Goal: Task Accomplishment & Management: Manage account settings

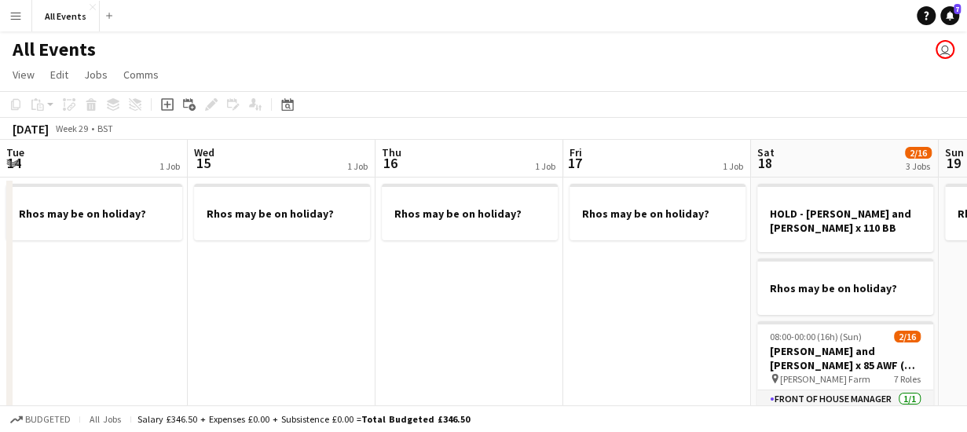
scroll to position [0, 540]
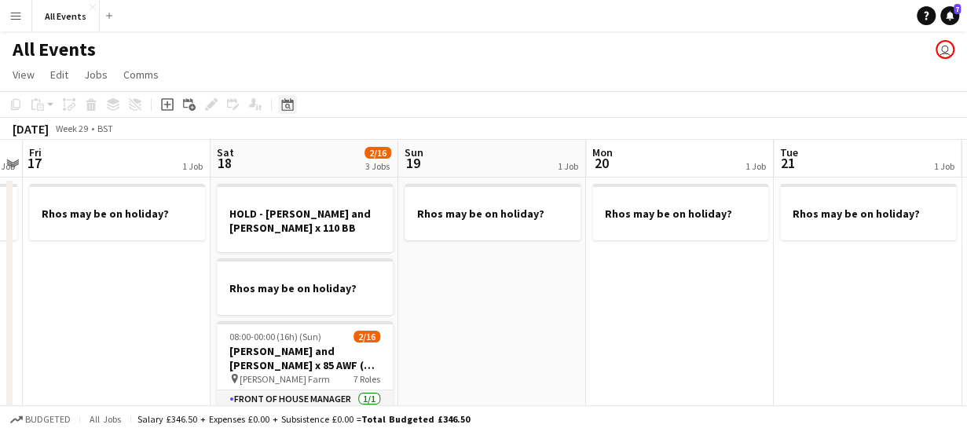
click at [287, 105] on icon "Date picker" at bounding box center [287, 104] width 13 height 13
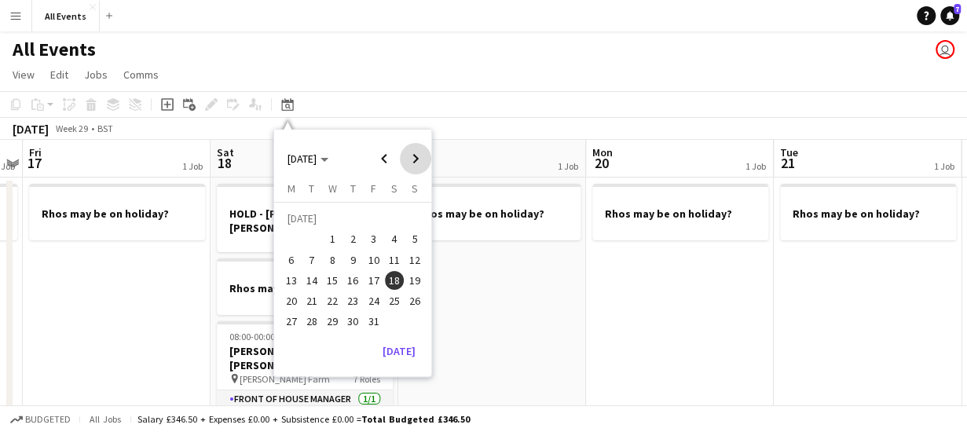
click at [418, 156] on span "Next month" at bounding box center [415, 158] width 31 height 31
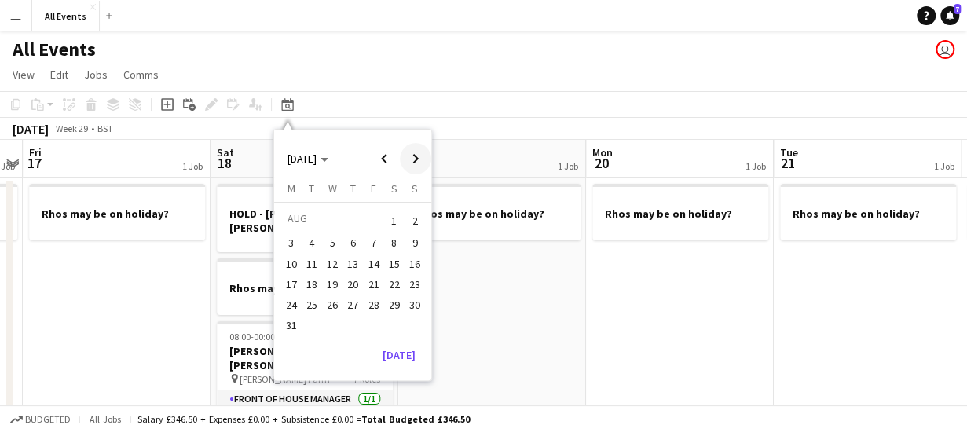
click at [418, 156] on span "Next month" at bounding box center [415, 158] width 31 height 31
click at [328, 241] on span "7" at bounding box center [332, 243] width 19 height 19
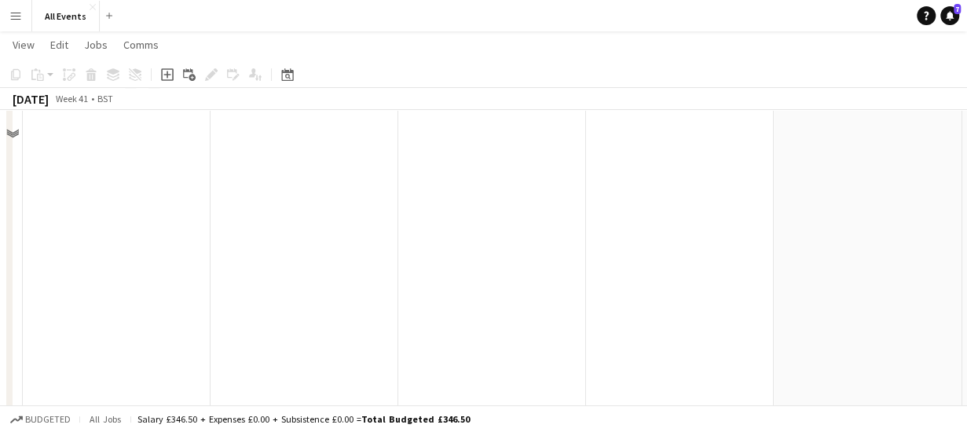
scroll to position [0, 0]
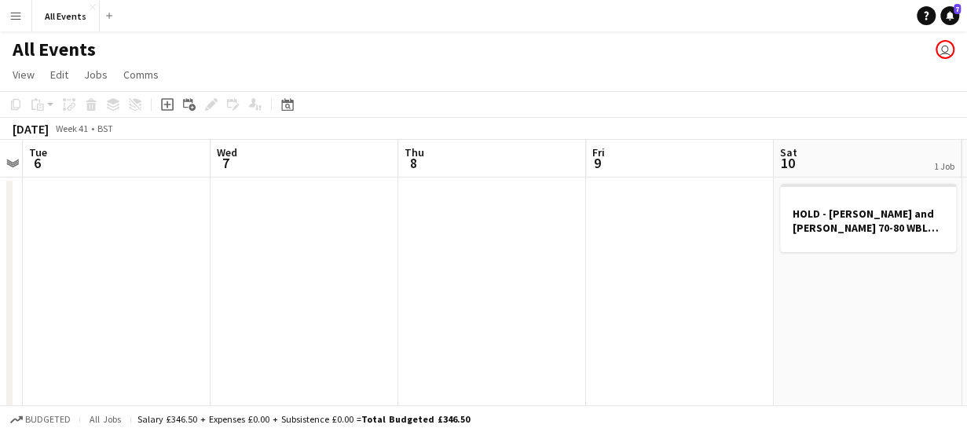
click at [314, 210] on app-date-cell at bounding box center [304, 388] width 188 height 422
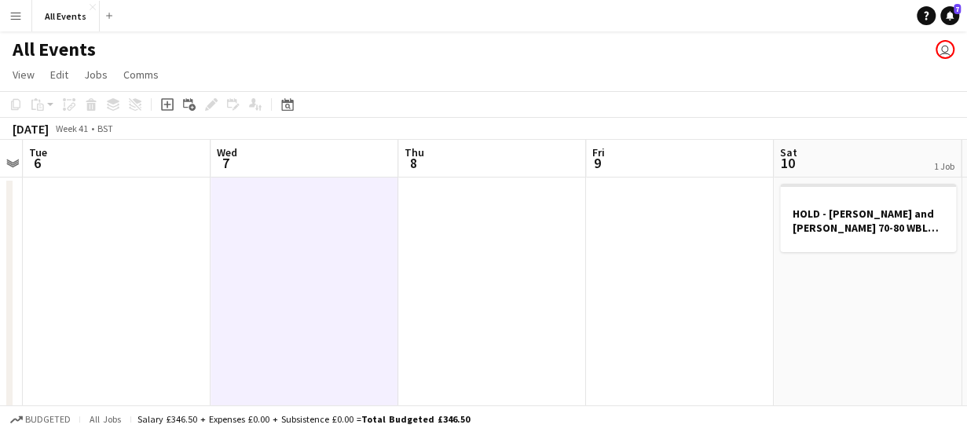
click at [288, 197] on app-date-cell at bounding box center [304, 388] width 188 height 422
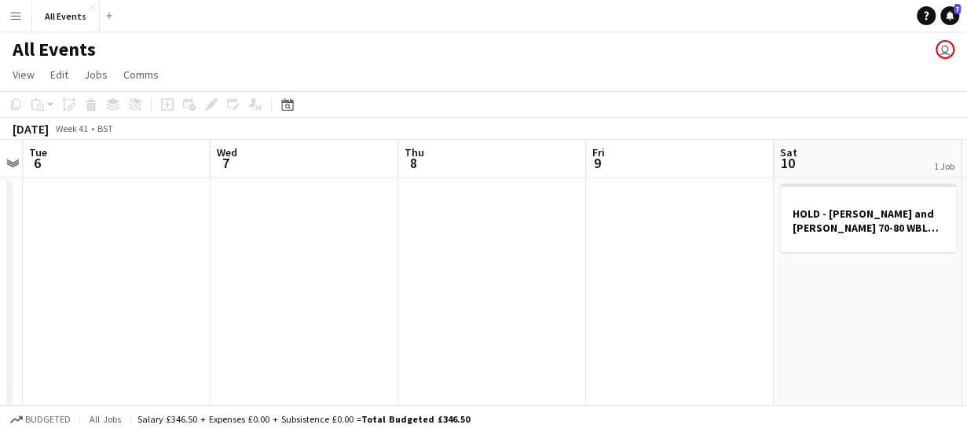
click at [288, 197] on app-date-cell at bounding box center [304, 388] width 188 height 422
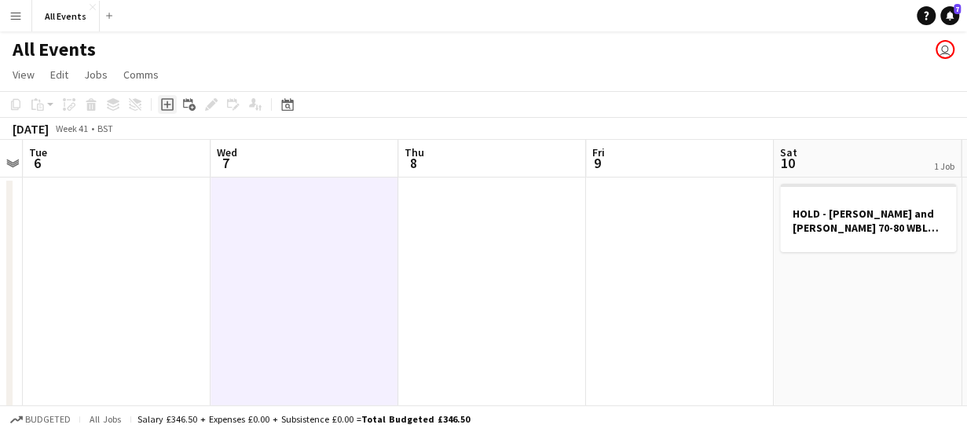
click at [165, 108] on icon "Add job" at bounding box center [167, 104] width 13 height 13
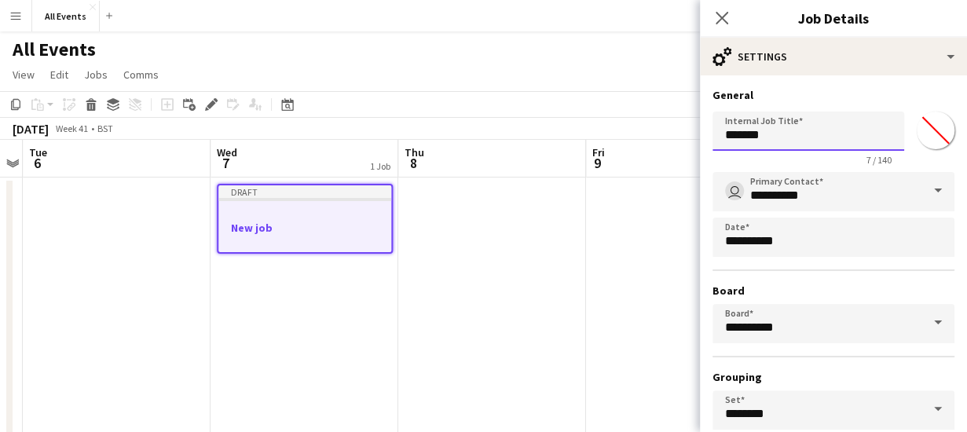
click at [776, 141] on input "*******" at bounding box center [808, 130] width 192 height 39
type input "*"
click at [818, 134] on input "**********" at bounding box center [802, 130] width 180 height 39
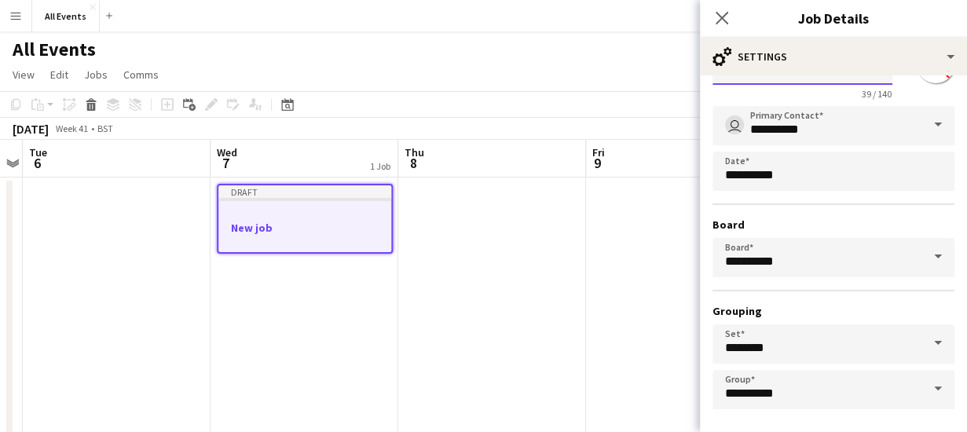
scroll to position [132, 0]
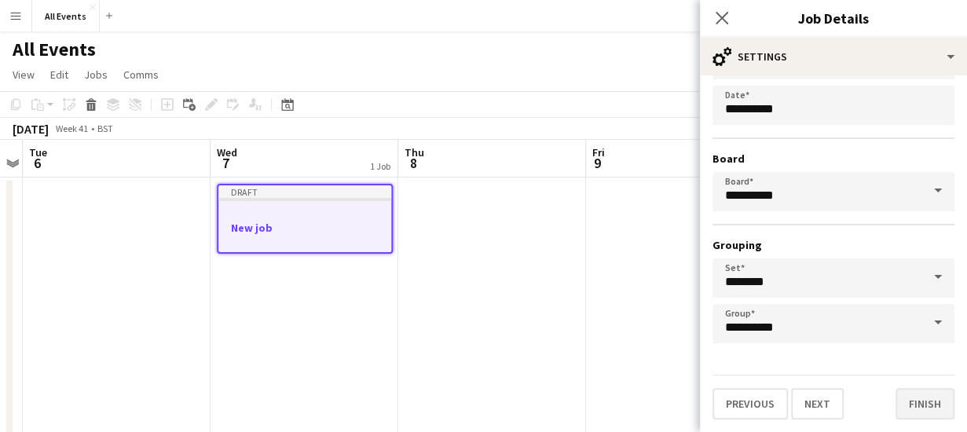
type input "**********"
click at [919, 401] on button "Finish" at bounding box center [924, 403] width 59 height 31
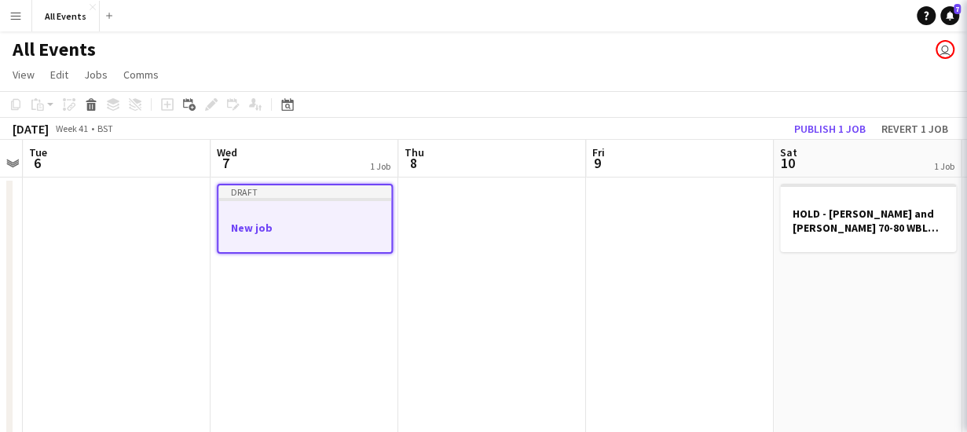
scroll to position [0, 0]
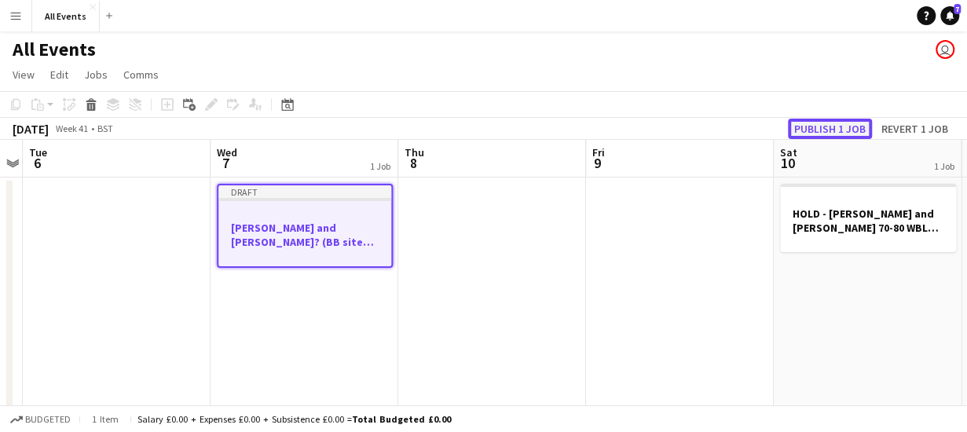
click at [826, 127] on button "Publish 1 job" at bounding box center [829, 129] width 84 height 20
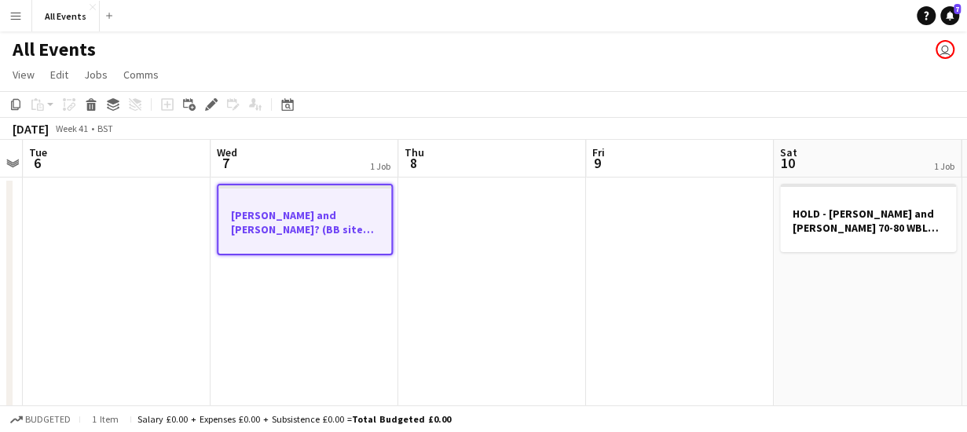
click at [321, 218] on h3 "[PERSON_NAME] and [PERSON_NAME]? (BB site visit)" at bounding box center [304, 222] width 173 height 28
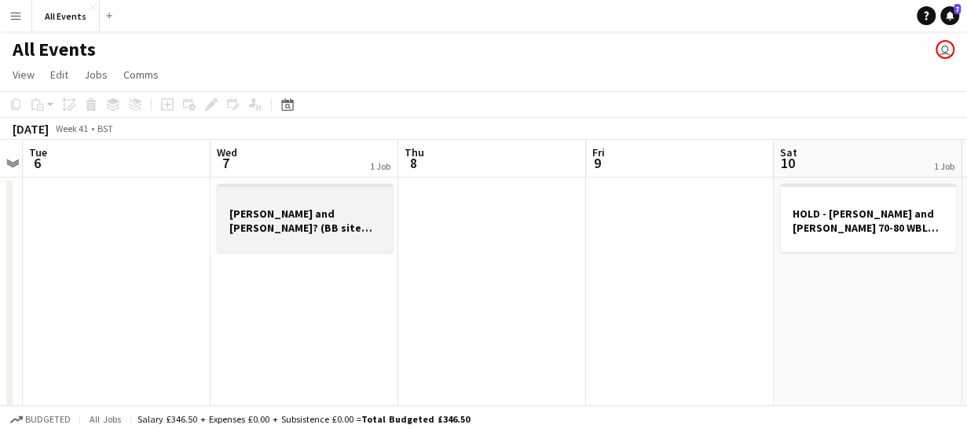
click at [321, 218] on h3 "[PERSON_NAME] and [PERSON_NAME]? (BB site visit)" at bounding box center [305, 220] width 176 height 28
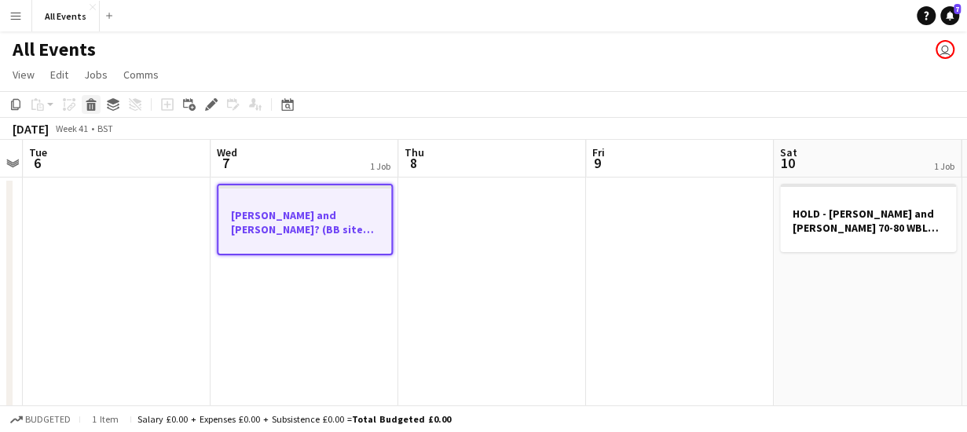
click at [88, 102] on icon "Delete" at bounding box center [91, 104] width 13 height 13
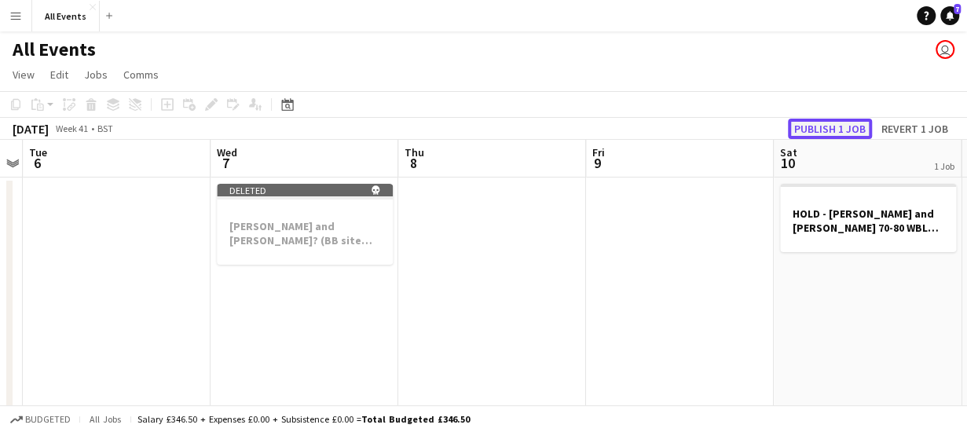
click at [833, 128] on button "Publish 1 job" at bounding box center [829, 129] width 84 height 20
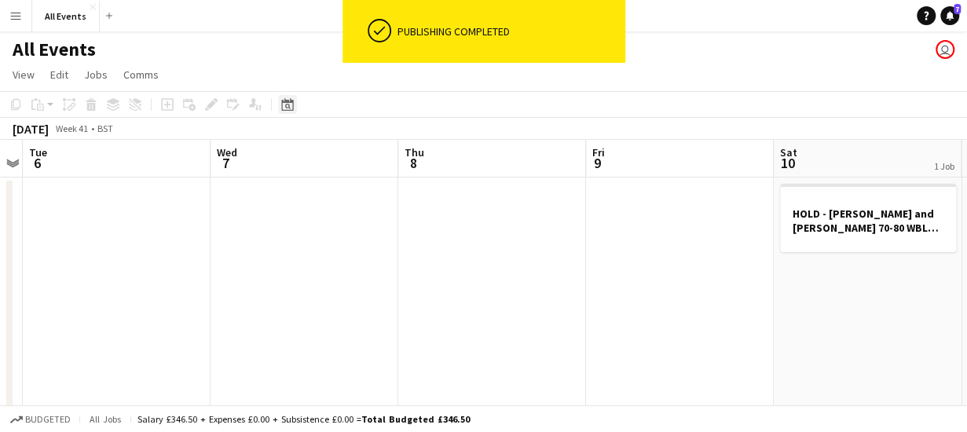
click at [289, 108] on icon at bounding box center [287, 106] width 5 height 5
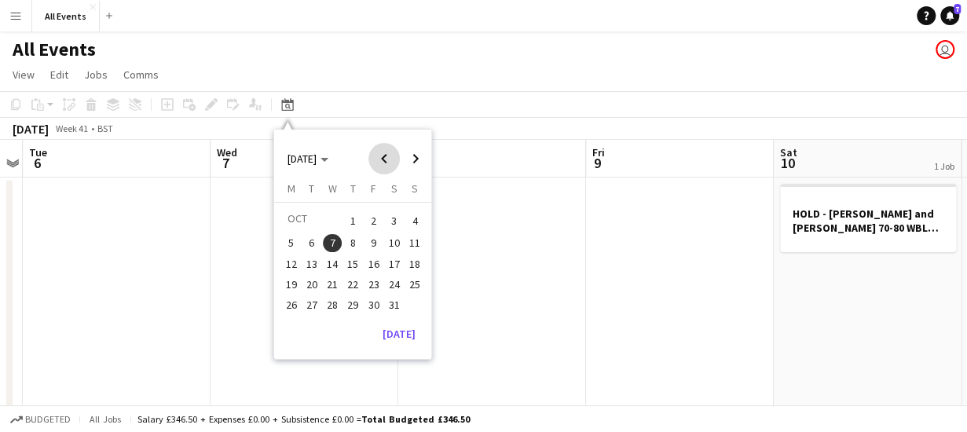
click at [389, 161] on span "Previous month" at bounding box center [383, 158] width 31 height 31
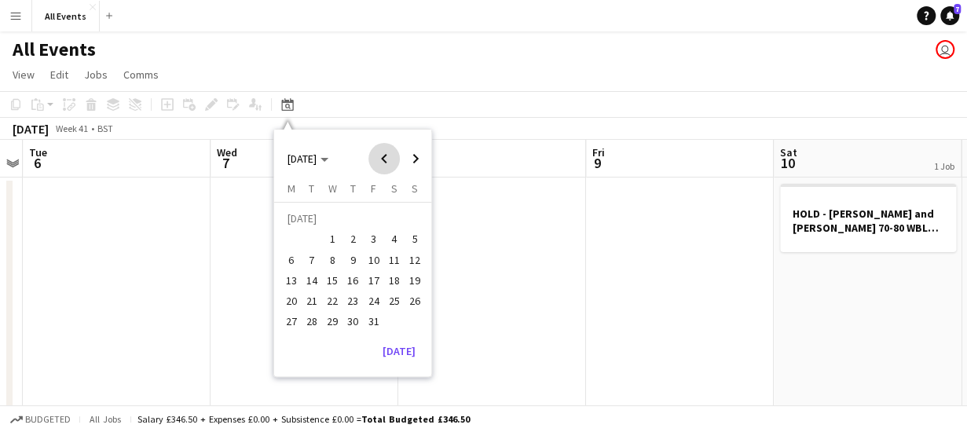
click at [389, 161] on span "Previous month" at bounding box center [383, 158] width 31 height 31
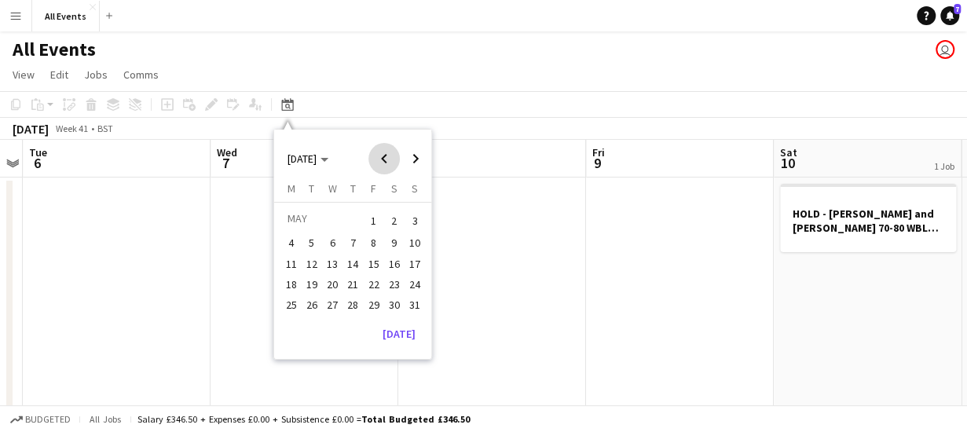
click at [389, 161] on span "Previous month" at bounding box center [383, 158] width 31 height 31
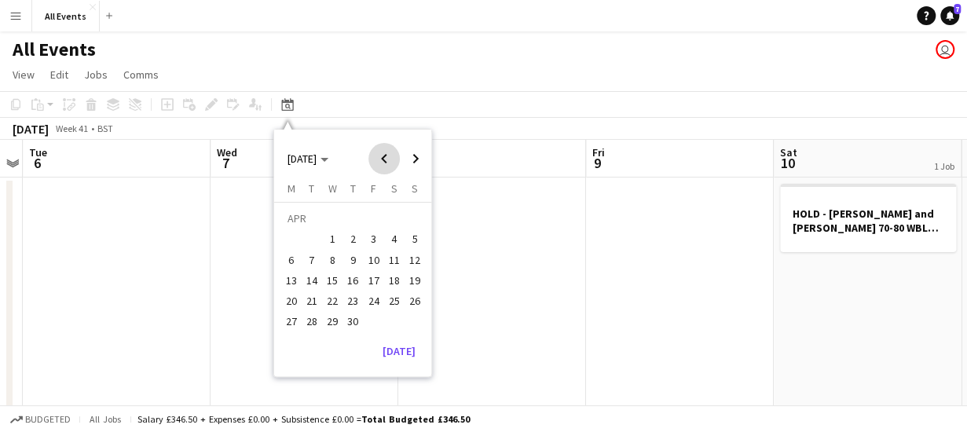
click at [389, 161] on span "Previous month" at bounding box center [383, 158] width 31 height 31
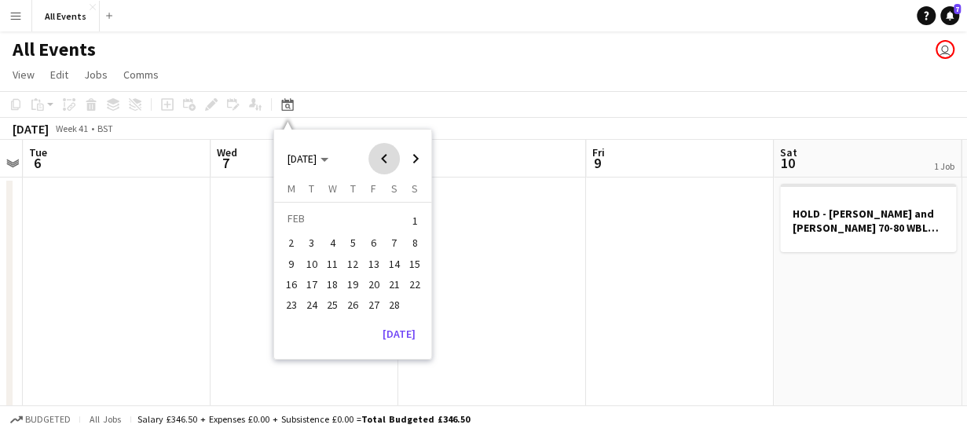
click at [389, 161] on span "Previous month" at bounding box center [383, 158] width 31 height 31
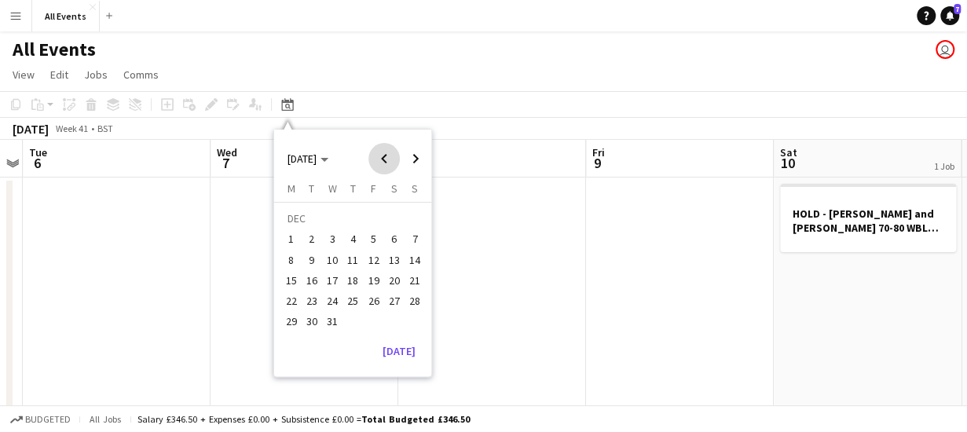
click at [389, 161] on span "Previous month" at bounding box center [383, 158] width 31 height 31
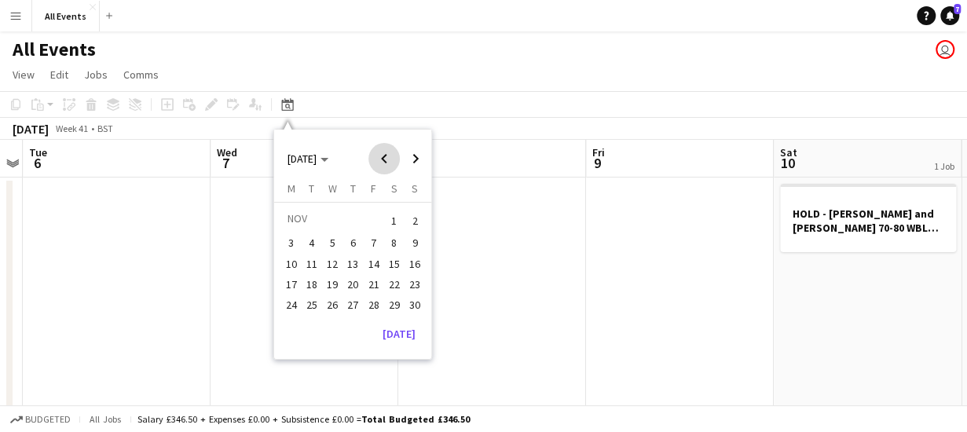
click at [389, 161] on span "Previous month" at bounding box center [383, 158] width 31 height 31
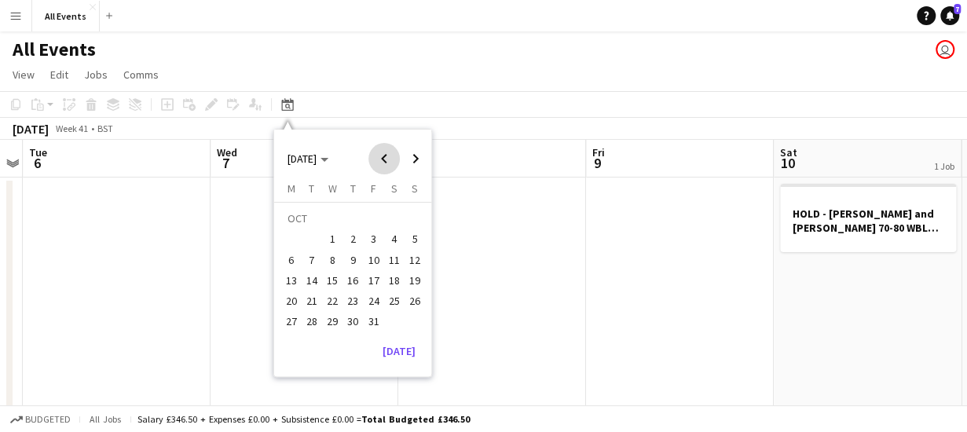
click at [389, 161] on span "Previous month" at bounding box center [383, 158] width 31 height 31
click at [417, 161] on span "Next month" at bounding box center [415, 158] width 31 height 31
click at [309, 254] on span "7" at bounding box center [311, 259] width 19 height 19
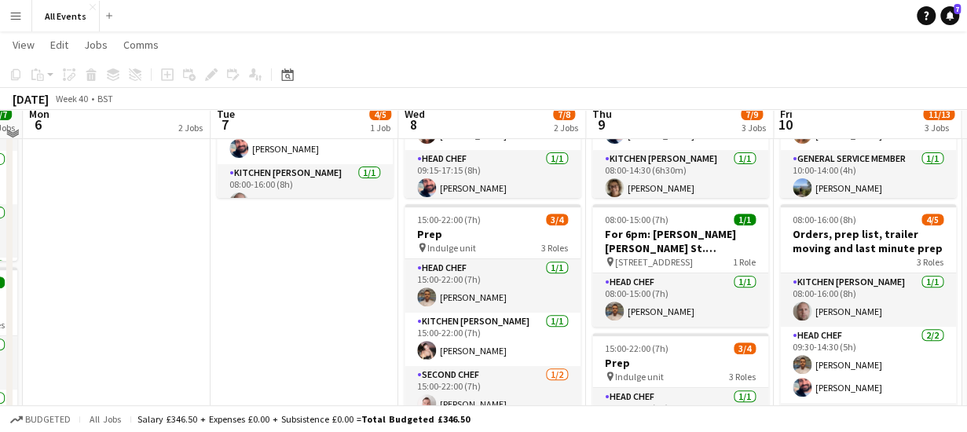
scroll to position [188, 0]
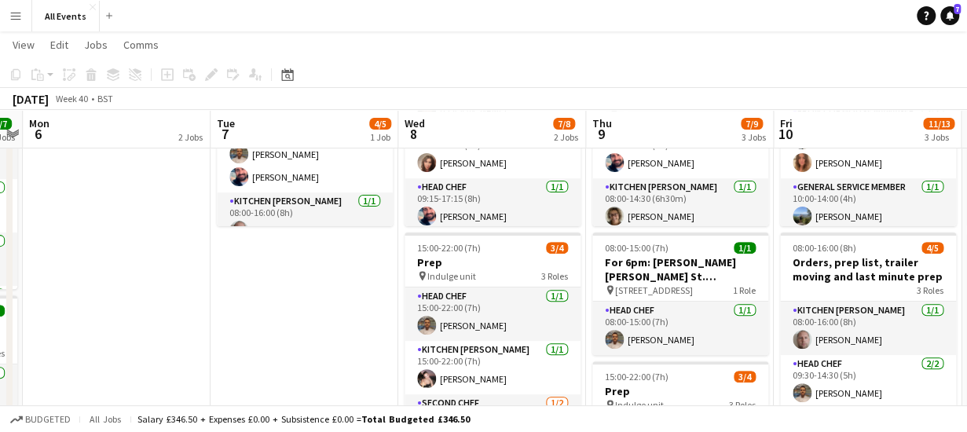
click at [323, 270] on app-date-cell "08:00-16:00 (8h) 4/5 Kitchen reset, Order receiving, dry stock, bread and cake …" at bounding box center [304, 360] width 188 height 747
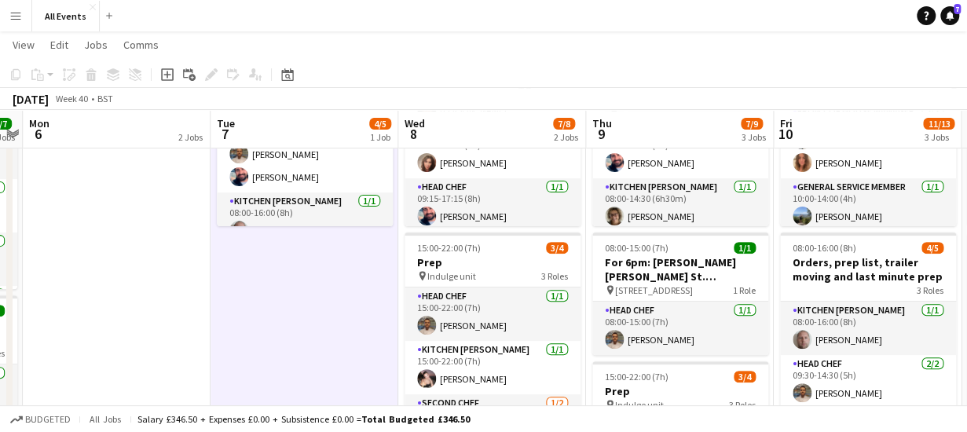
drag, startPoint x: 278, startPoint y: 321, endPoint x: 245, endPoint y: 315, distance: 33.6
click at [245, 315] on app-date-cell "08:00-16:00 (8h) 4/5 Kitchen reset, Order receiving, dry stock, bread and cake …" at bounding box center [304, 360] width 188 height 747
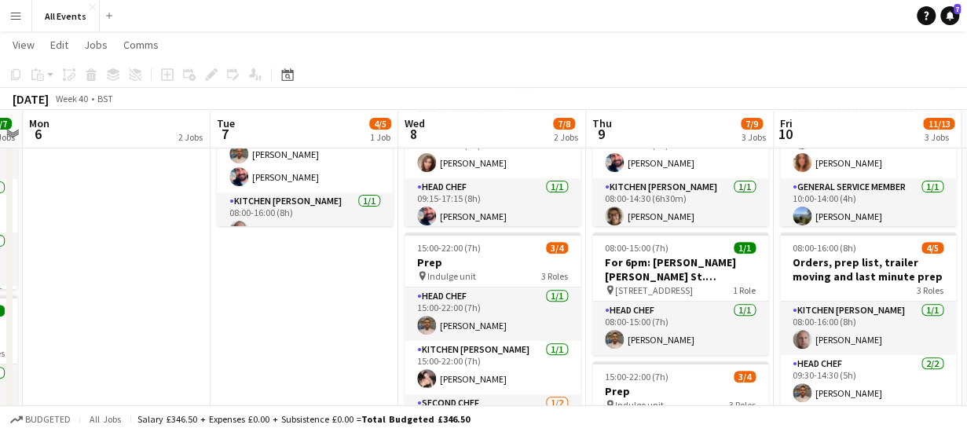
click at [292, 308] on app-date-cell "08:00-16:00 (8h) 4/5 Kitchen reset, Order receiving, dry stock, bread and cake …" at bounding box center [304, 360] width 188 height 747
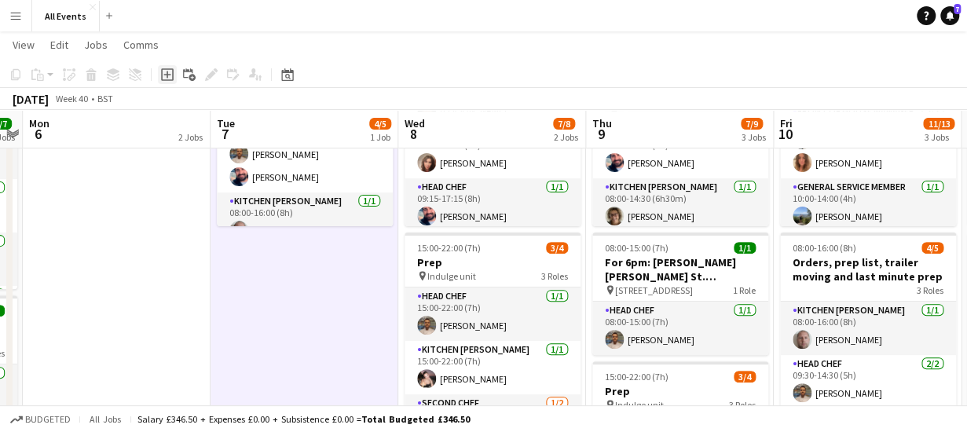
click at [163, 71] on icon "Add job" at bounding box center [167, 74] width 13 height 13
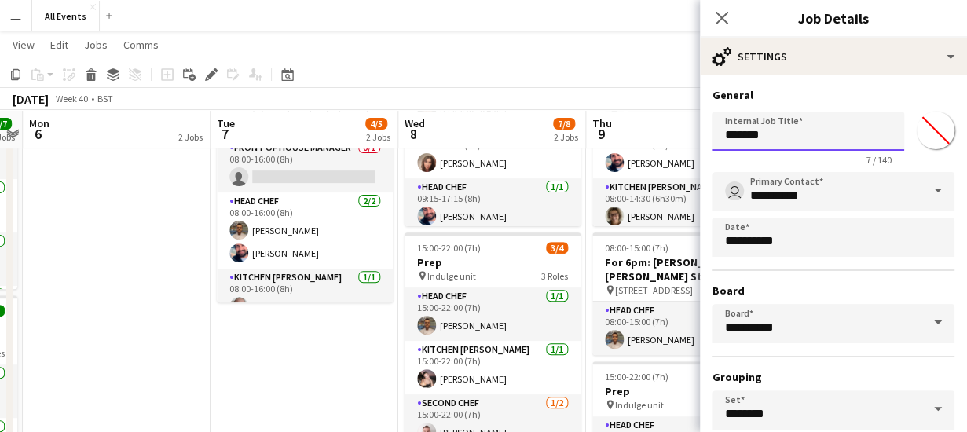
click at [820, 131] on input "*******" at bounding box center [808, 130] width 192 height 39
type input "*"
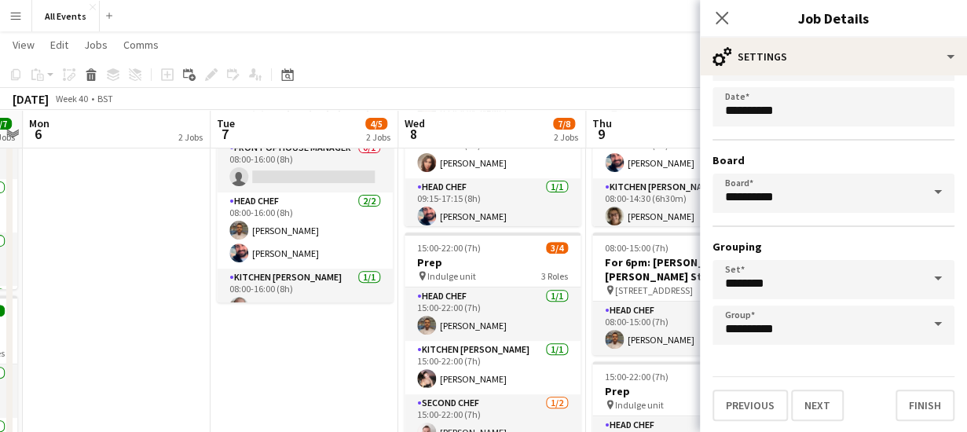
scroll to position [132, 0]
type input "**********"
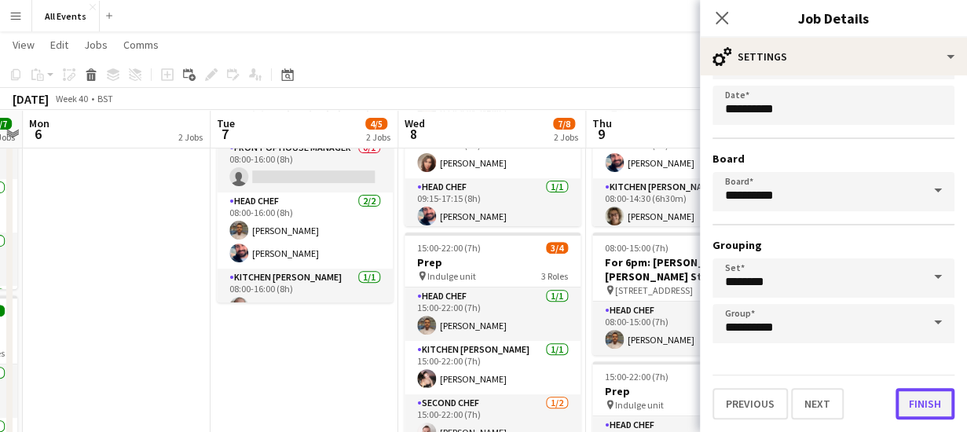
click at [913, 404] on button "Finish" at bounding box center [924, 403] width 59 height 31
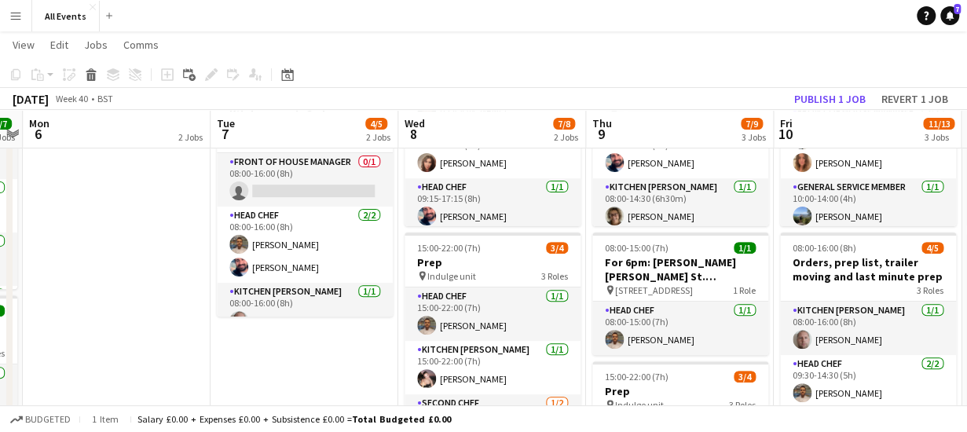
scroll to position [0, 0]
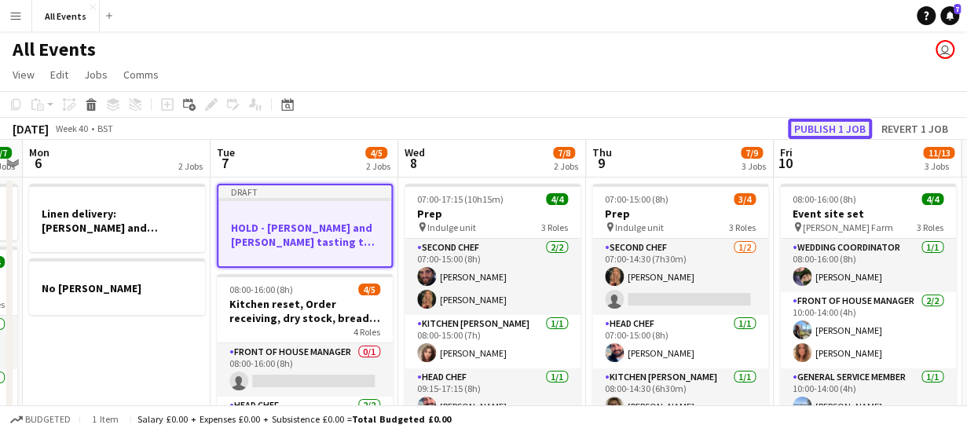
click at [853, 125] on button "Publish 1 job" at bounding box center [829, 129] width 84 height 20
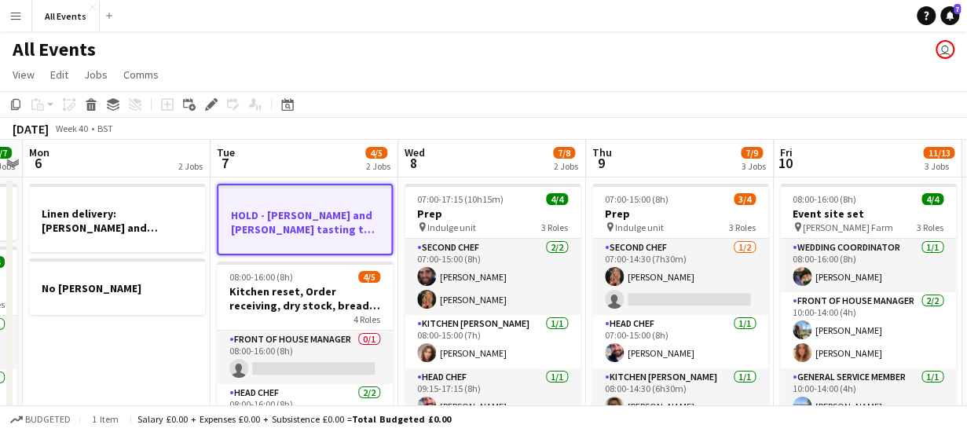
click at [510, 104] on app-toolbar "Copy Paste Paste Ctrl+V Paste with crew Ctrl+Shift+V Paste linked Job [GEOGRAPH…" at bounding box center [483, 104] width 967 height 27
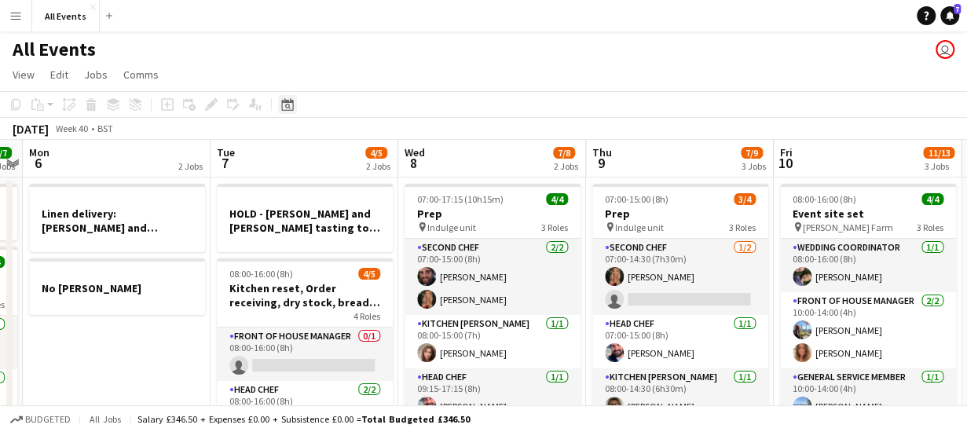
click at [292, 106] on icon "Date picker" at bounding box center [287, 104] width 13 height 13
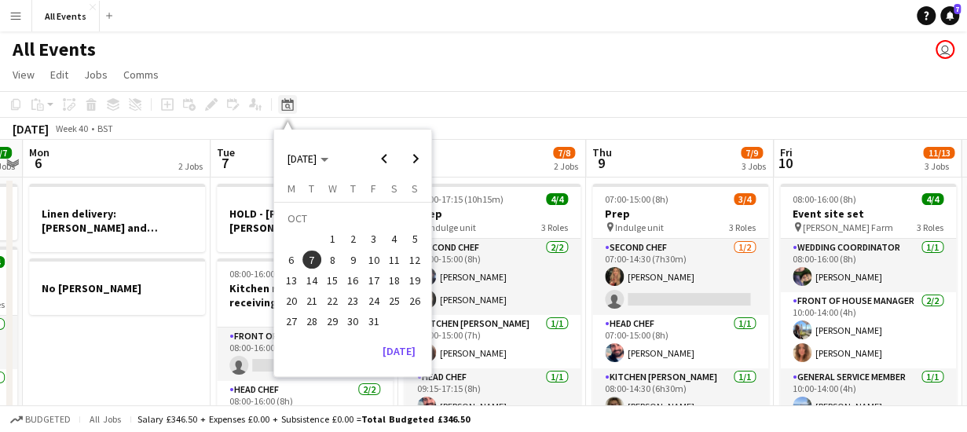
click at [291, 106] on icon "Date picker" at bounding box center [287, 104] width 13 height 13
click at [412, 156] on span "Next month" at bounding box center [415, 158] width 31 height 31
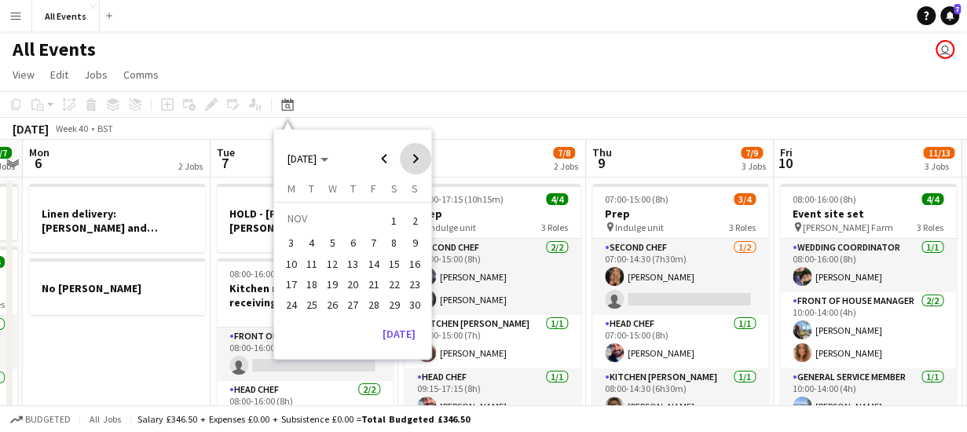
click at [412, 156] on span "Next month" at bounding box center [415, 158] width 31 height 31
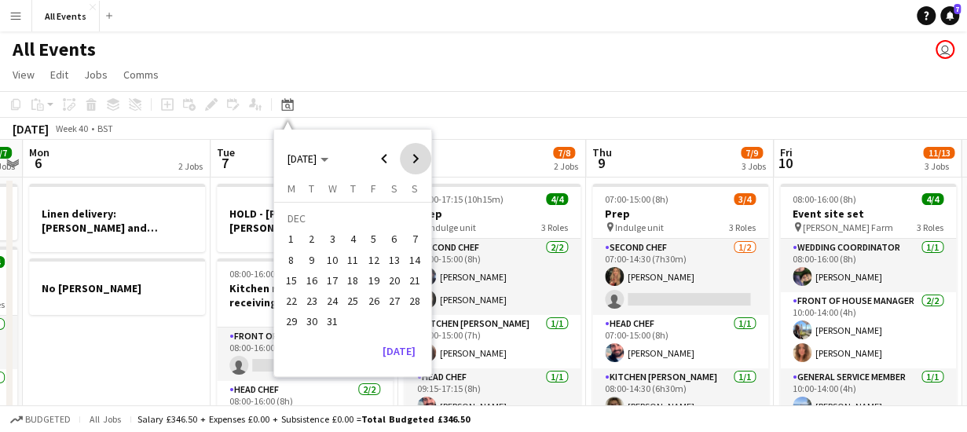
click at [412, 156] on span "Next month" at bounding box center [415, 158] width 31 height 31
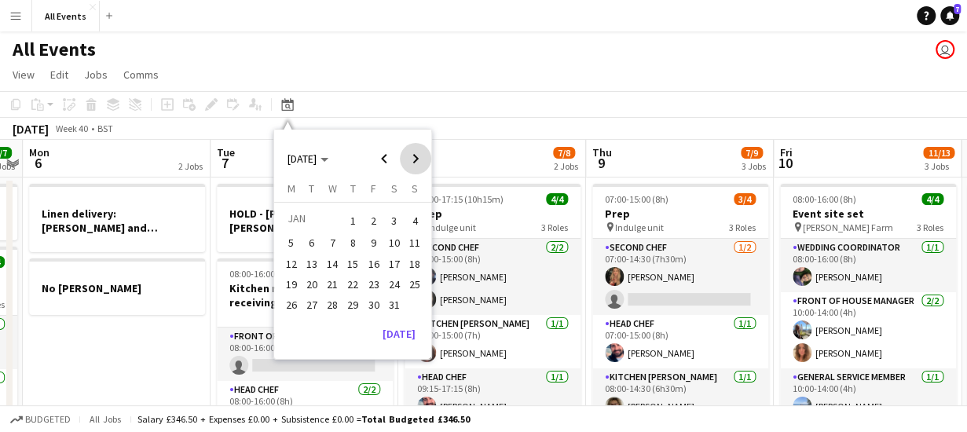
click at [412, 156] on span "Next month" at bounding box center [415, 158] width 31 height 31
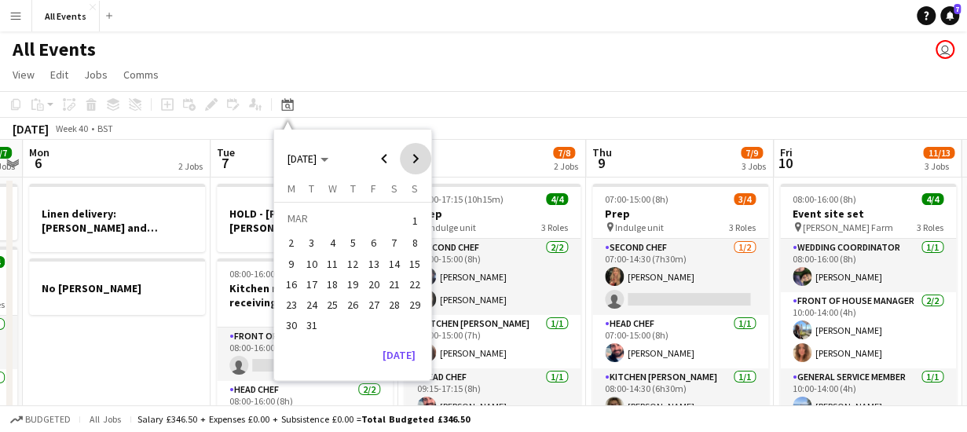
click at [412, 156] on span "Next month" at bounding box center [415, 158] width 31 height 31
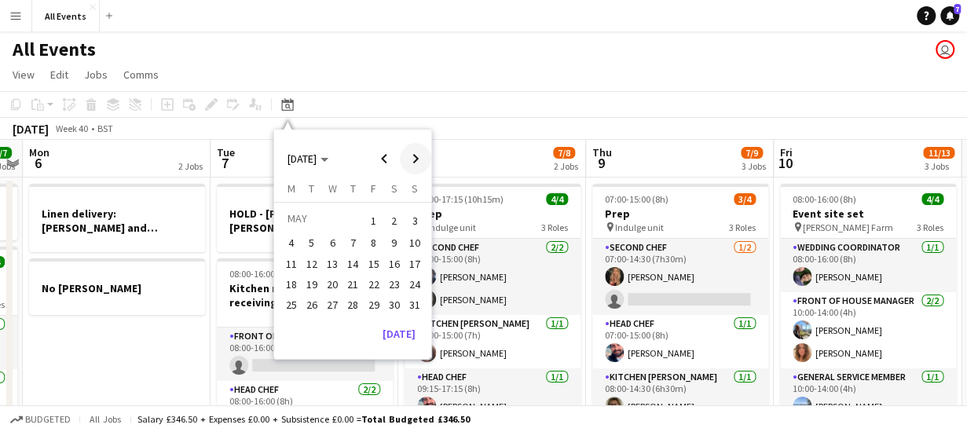
click at [412, 156] on span "Next month" at bounding box center [415, 158] width 31 height 31
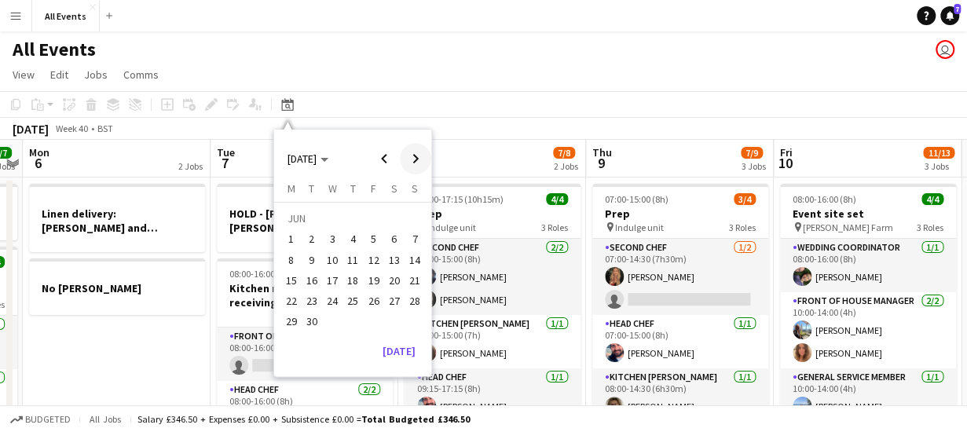
click at [412, 156] on span "Next month" at bounding box center [415, 158] width 31 height 31
click at [396, 284] on span "18" at bounding box center [394, 280] width 19 height 19
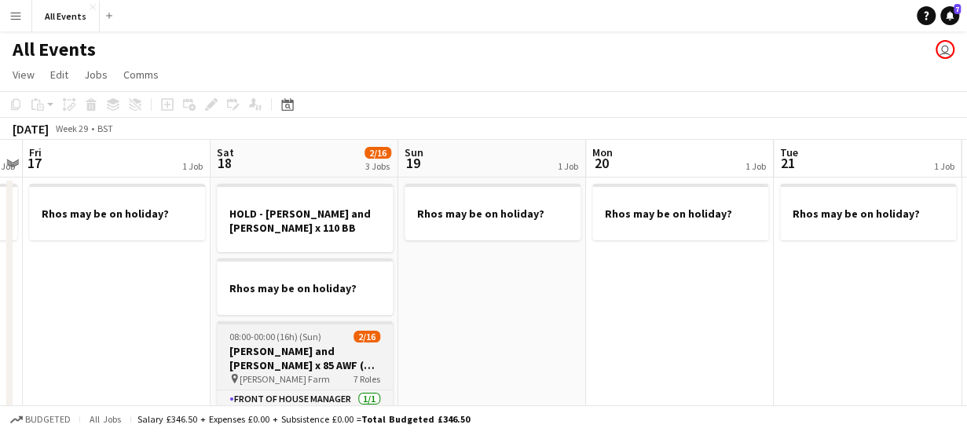
click at [312, 344] on h3 "[PERSON_NAME] and [PERSON_NAME] x 85 AWF (no canapes, no evening food)" at bounding box center [305, 358] width 176 height 28
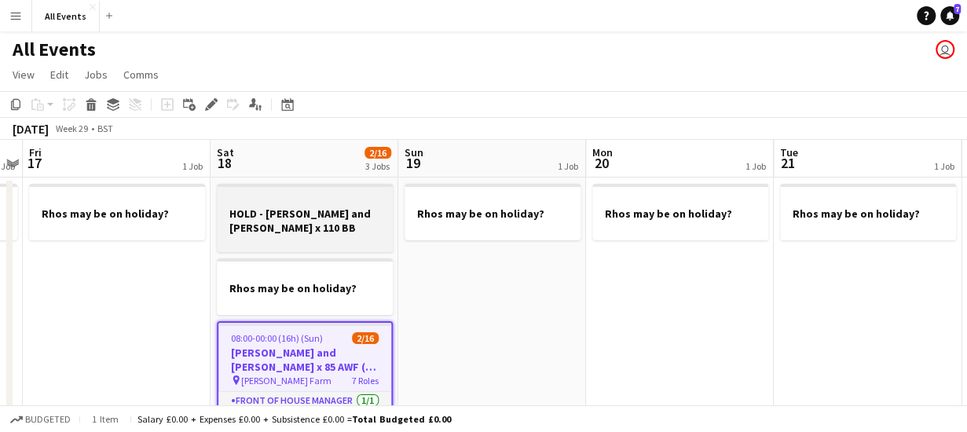
click at [296, 218] on h3 "HOLD - [PERSON_NAME] and [PERSON_NAME] x 110 BB" at bounding box center [305, 220] width 176 height 28
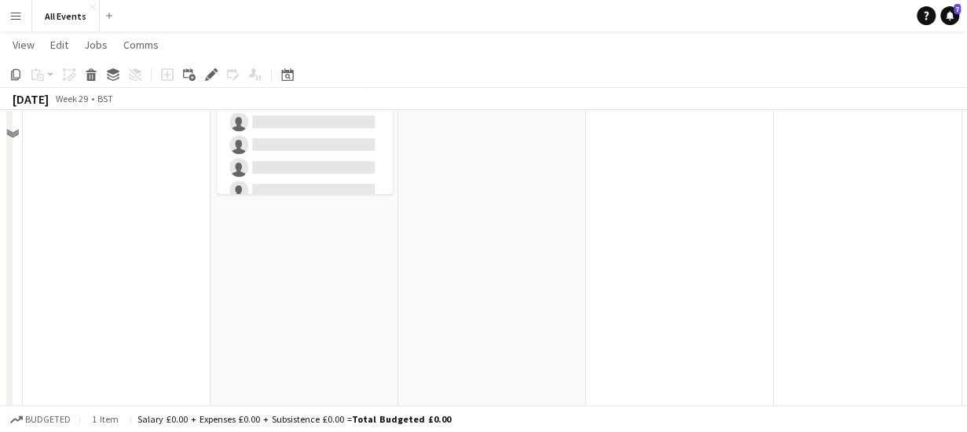
scroll to position [367, 0]
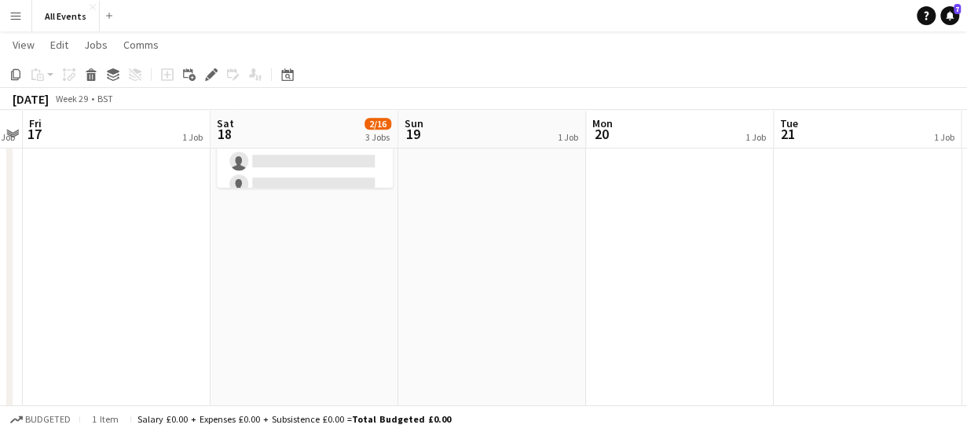
click at [305, 257] on app-date-cell "HOLD - [PERSON_NAME] and [PERSON_NAME] x 110 BB Rhos may be on holiday? 08:00-0…" at bounding box center [304, 181] width 188 height 747
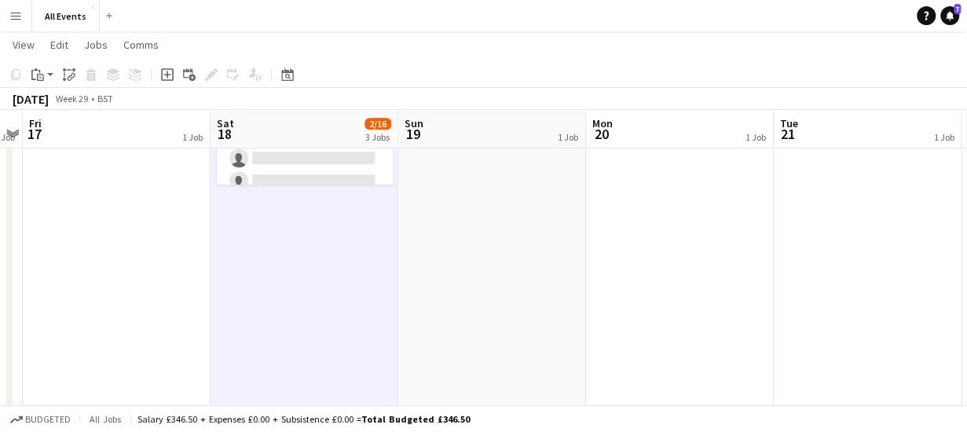
click at [305, 257] on app-date-cell "HOLD - [PERSON_NAME] and [PERSON_NAME] x 110 BB Rhos may be on holiday? 08:00-0…" at bounding box center [304, 181] width 188 height 747
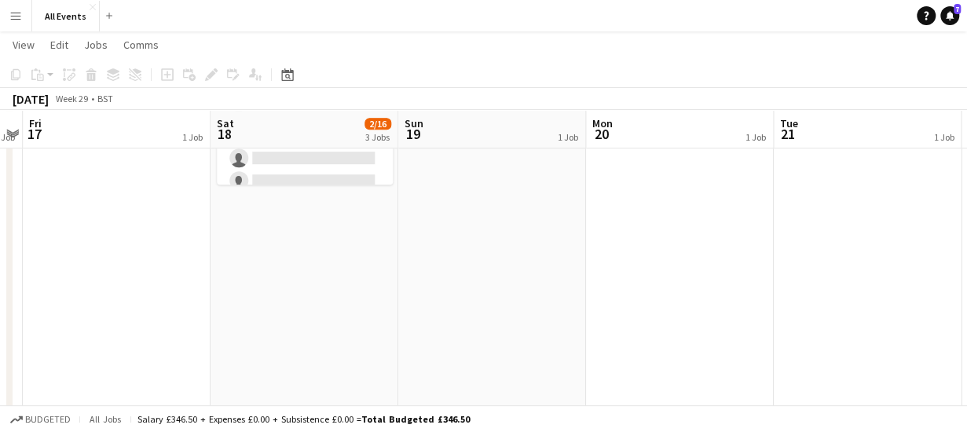
click at [305, 257] on app-date-cell "HOLD - [PERSON_NAME] and [PERSON_NAME] x 110 BB Rhos may be on holiday? 08:00-0…" at bounding box center [304, 181] width 188 height 747
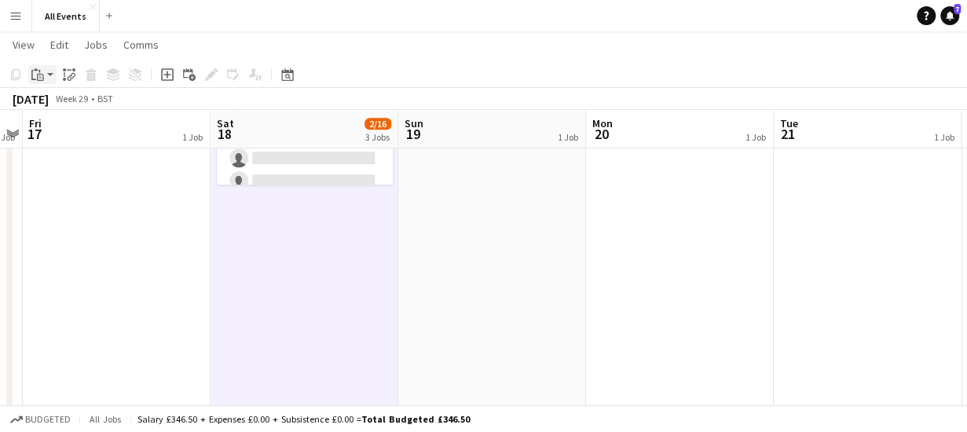
click at [44, 75] on div "Paste" at bounding box center [37, 74] width 19 height 19
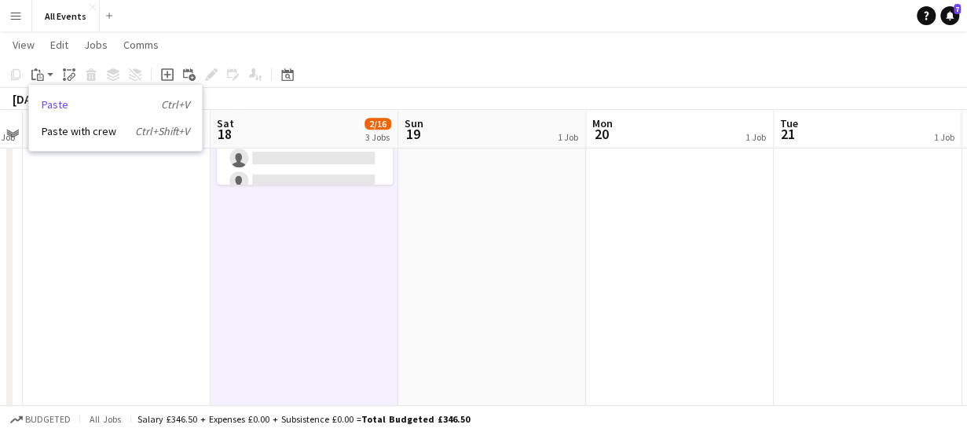
click at [61, 103] on link "Paste Ctrl+V" at bounding box center [116, 104] width 148 height 14
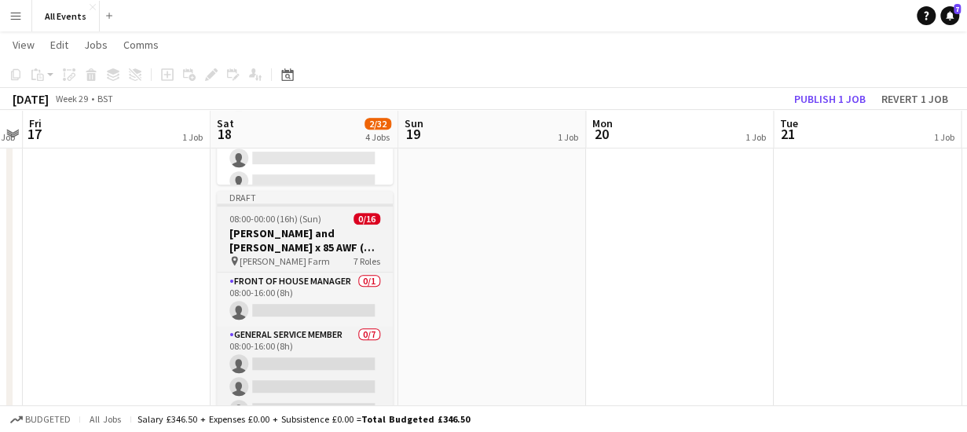
click at [295, 235] on h3 "[PERSON_NAME] and [PERSON_NAME] x 85 AWF (no canapes, no evening food)" at bounding box center [305, 240] width 176 height 28
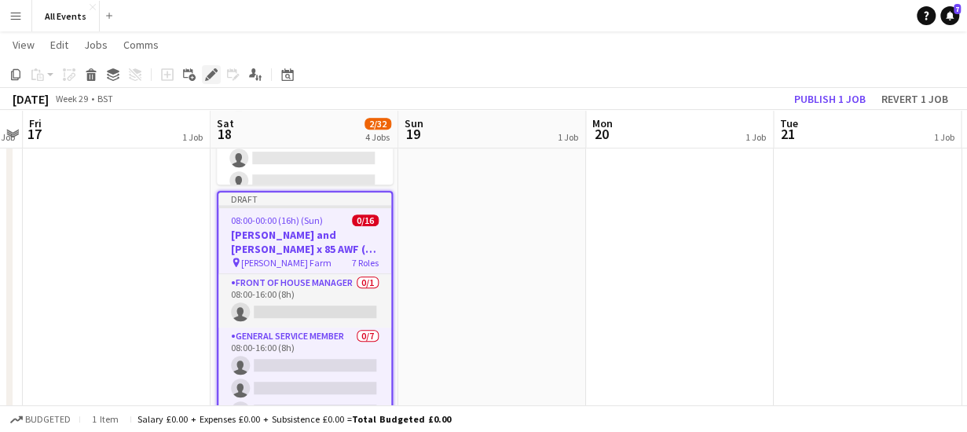
click at [210, 75] on icon at bounding box center [210, 75] width 9 height 9
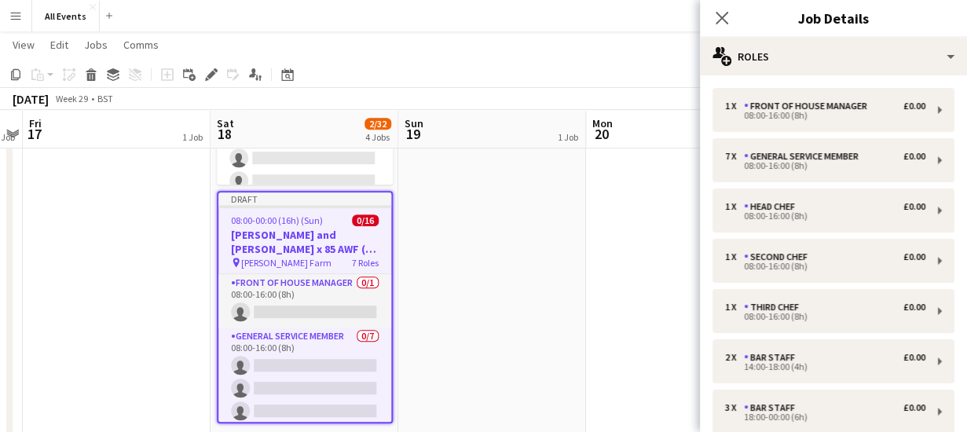
scroll to position [160, 0]
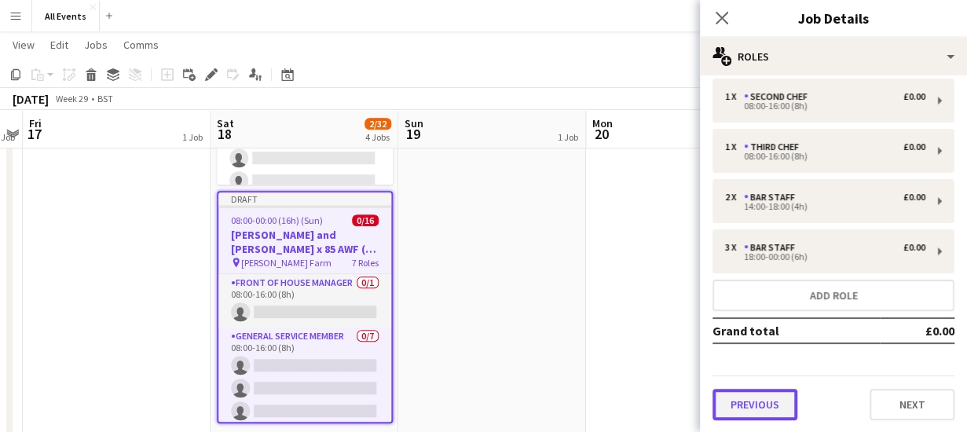
click at [750, 407] on button "Previous" at bounding box center [754, 404] width 85 height 31
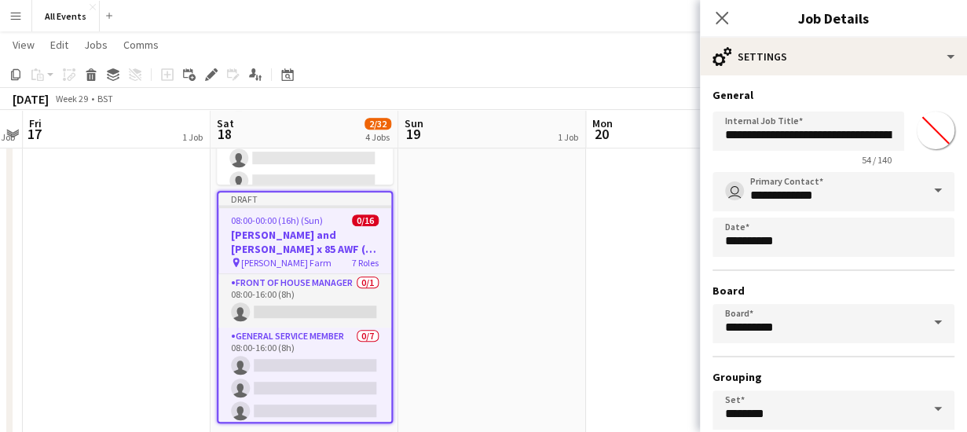
scroll to position [0, 0]
click at [868, 134] on input "**********" at bounding box center [808, 130] width 192 height 39
type input "*"
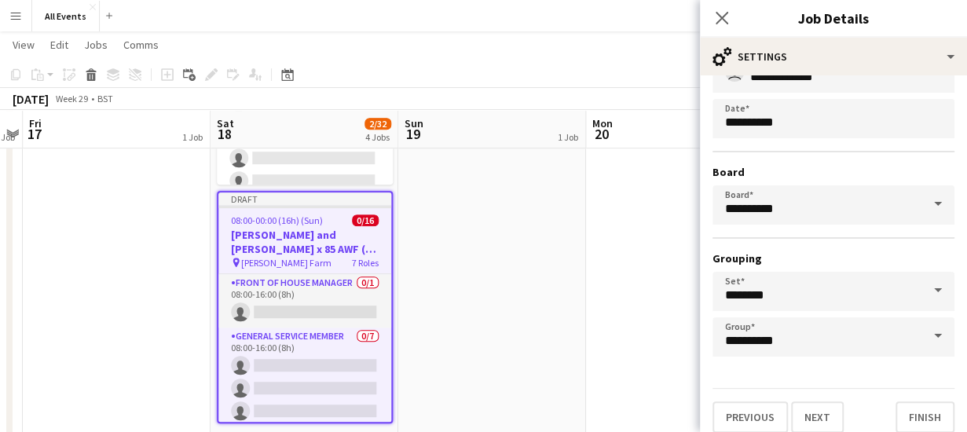
scroll to position [132, 0]
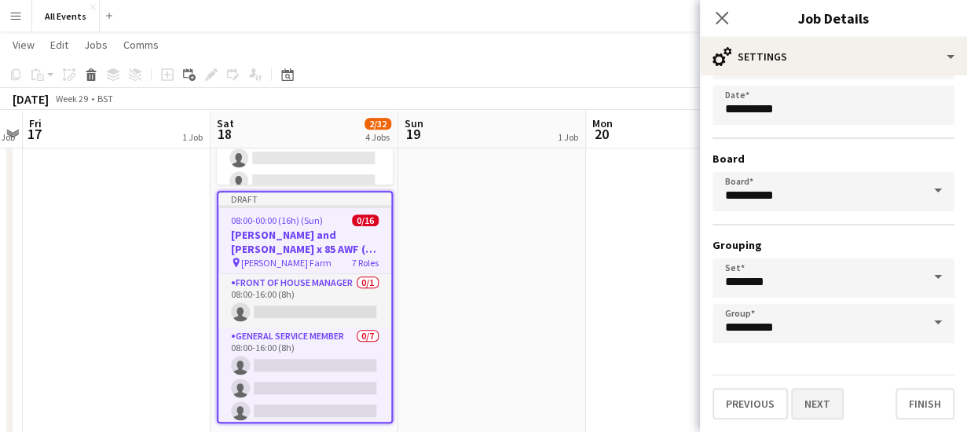
type input "**********"
click at [823, 400] on button "Next" at bounding box center [817, 403] width 53 height 31
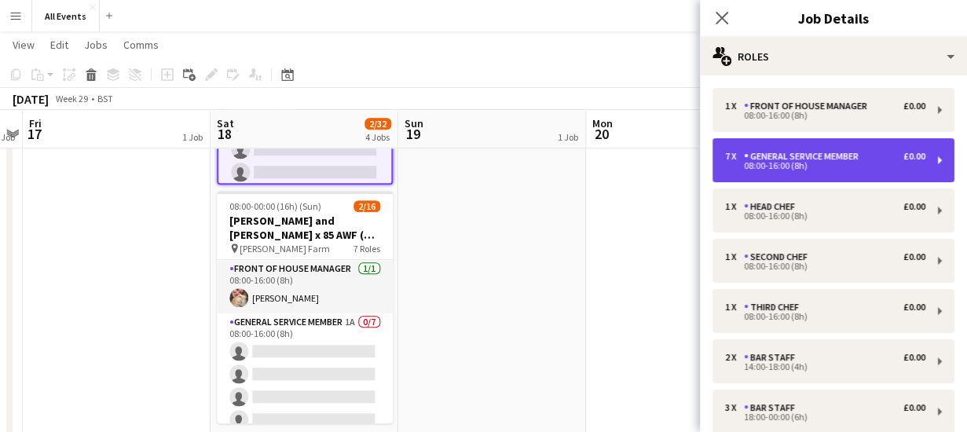
click at [837, 163] on div "08:00-16:00 (8h)" at bounding box center [825, 166] width 200 height 8
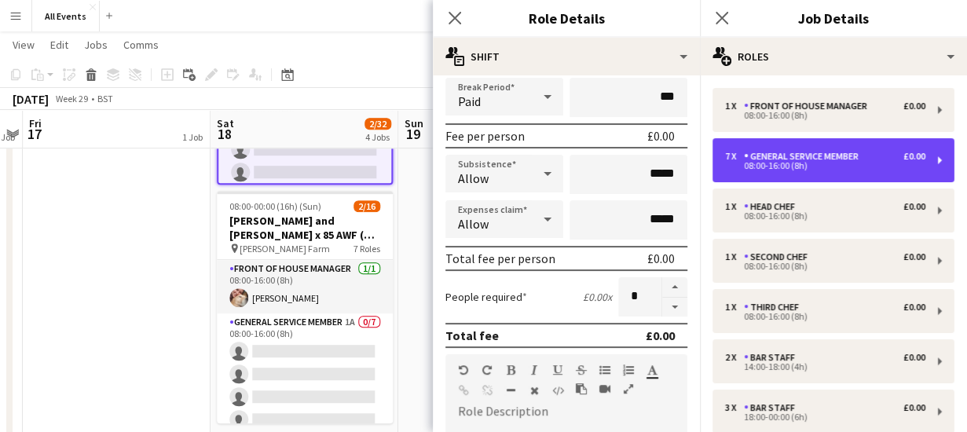
scroll to position [199, 0]
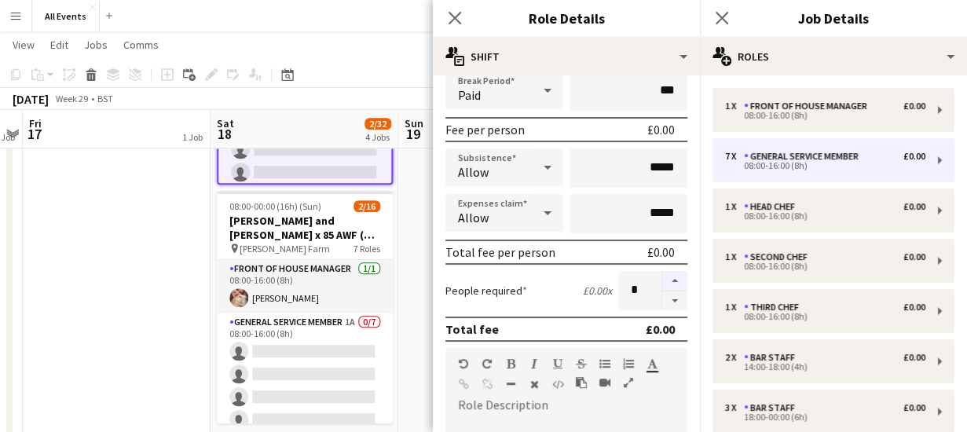
click at [664, 274] on button "button" at bounding box center [674, 281] width 25 height 20
type input "*"
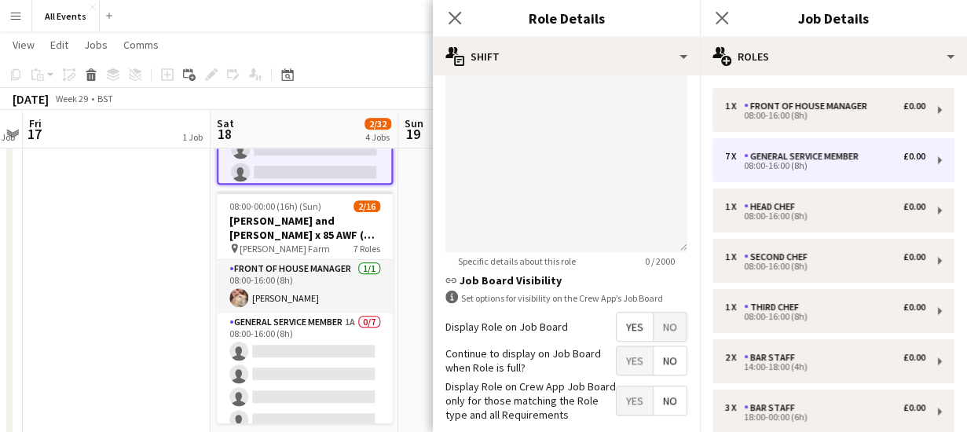
scroll to position [630, 0]
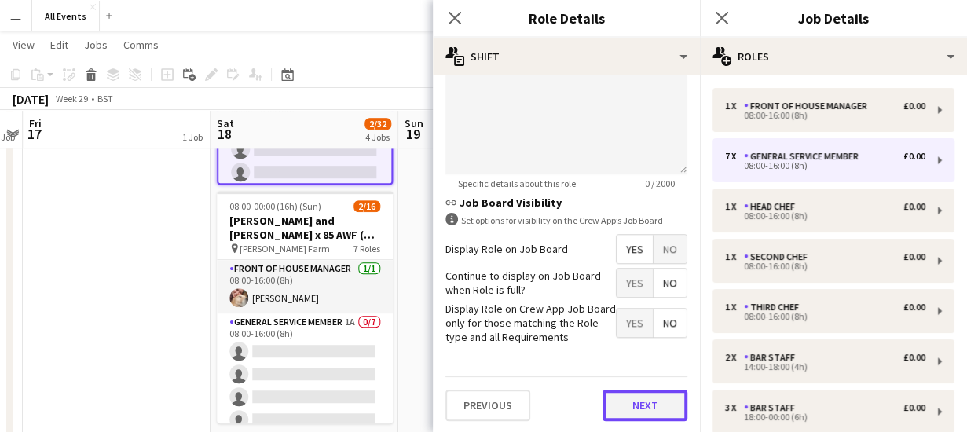
click at [636, 411] on button "Next" at bounding box center [644, 404] width 85 height 31
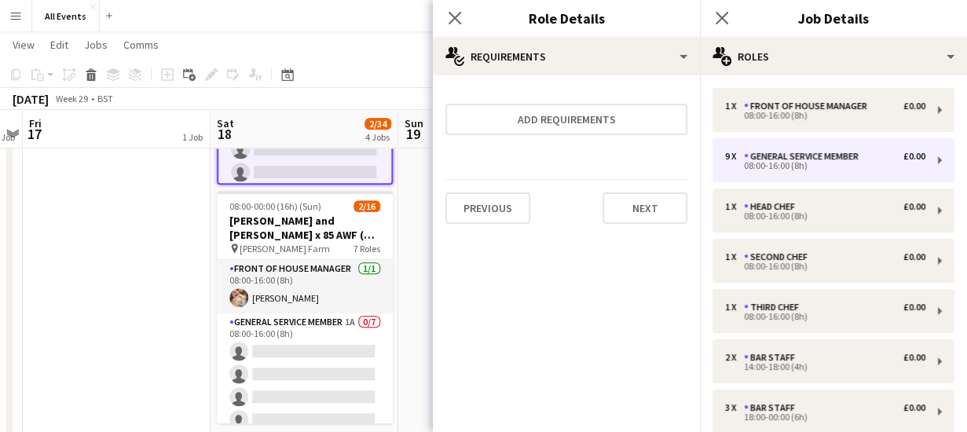
scroll to position [0, 0]
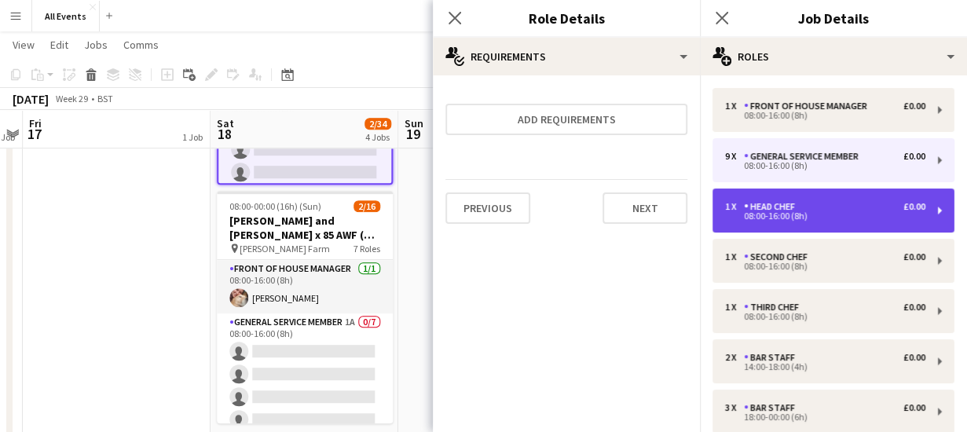
click at [785, 205] on div "Head Chef" at bounding box center [772, 206] width 57 height 11
type input "*********"
type input "*"
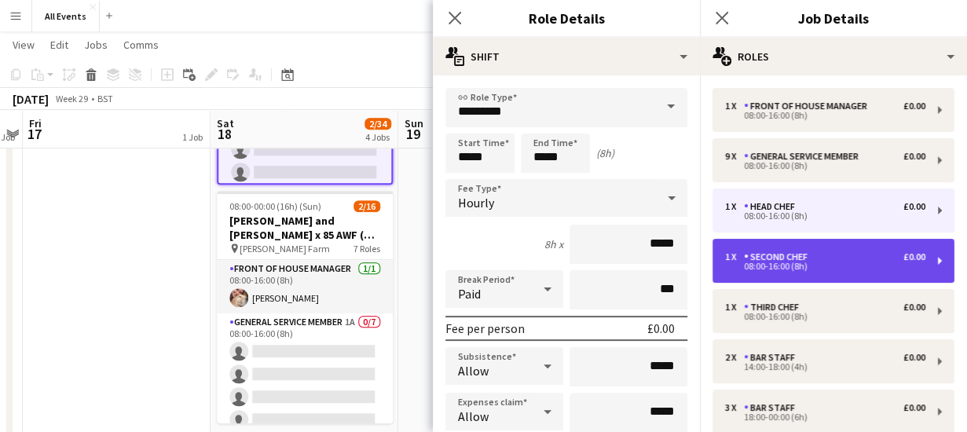
click at [785, 247] on div "1 x Second Chef £0.00 08:00-16:00 (8h)" at bounding box center [833, 261] width 242 height 44
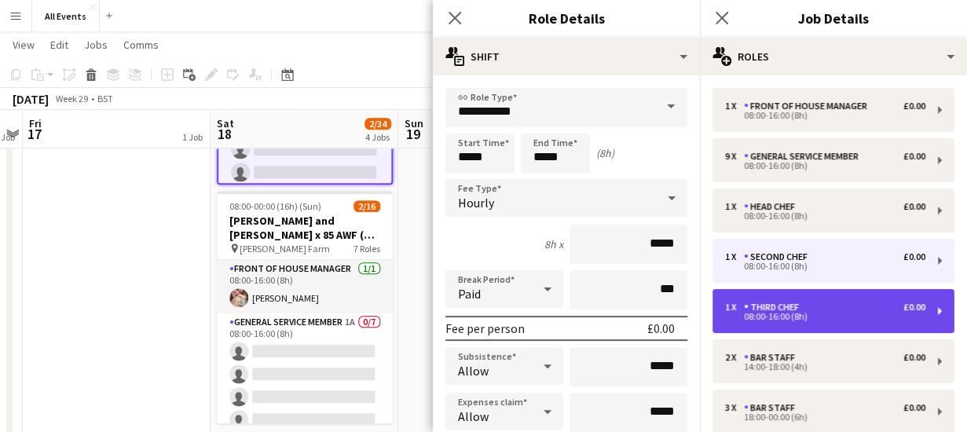
click at [791, 294] on div "1 x Third Chef £0.00 08:00-16:00 (8h)" at bounding box center [833, 311] width 242 height 44
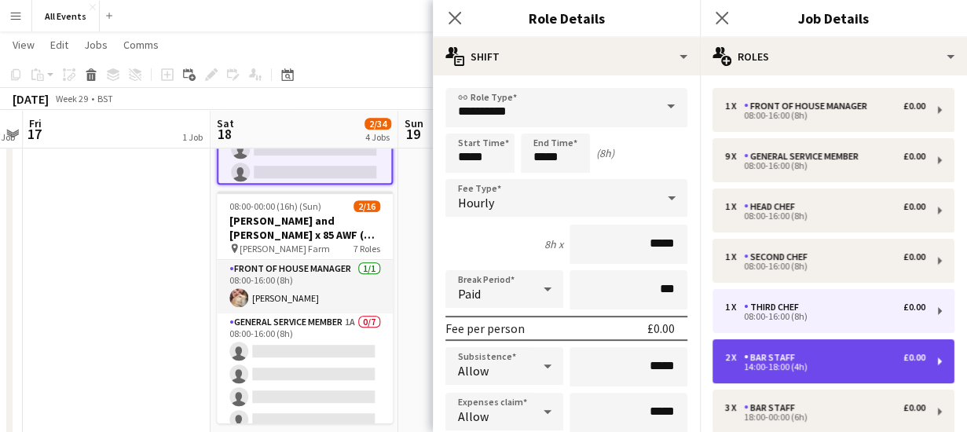
click at [800, 356] on div "2 x Bar Staff £0.00" at bounding box center [825, 357] width 200 height 11
type input "*********"
type input "*****"
type input "*"
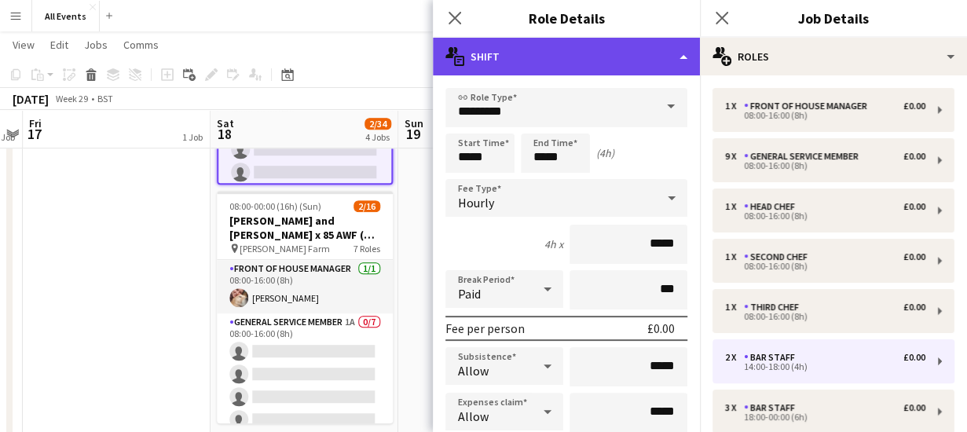
click at [680, 59] on div "multiple-actions-text Shift" at bounding box center [566, 57] width 267 height 38
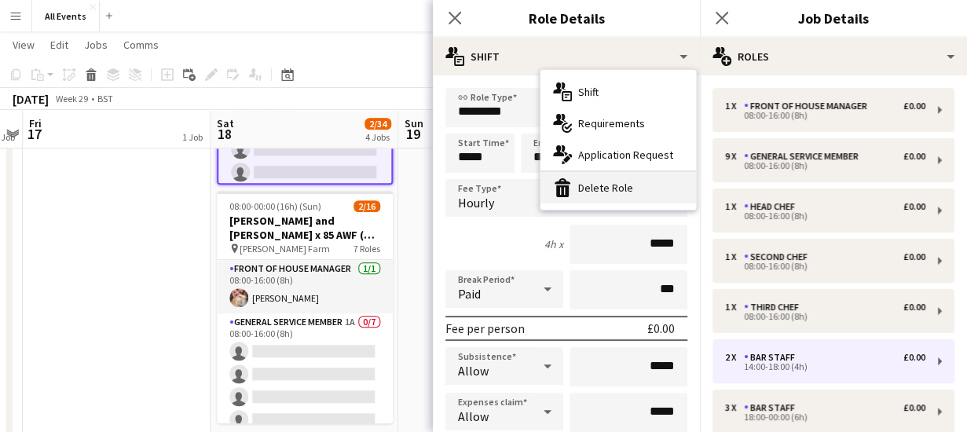
click at [638, 195] on div "bin-2 Delete Role" at bounding box center [617, 187] width 155 height 31
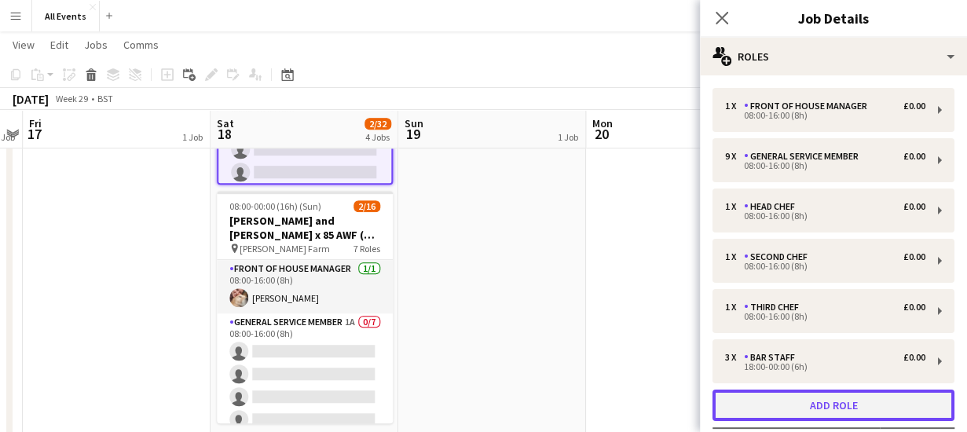
click at [872, 407] on button "Add role" at bounding box center [833, 404] width 242 height 31
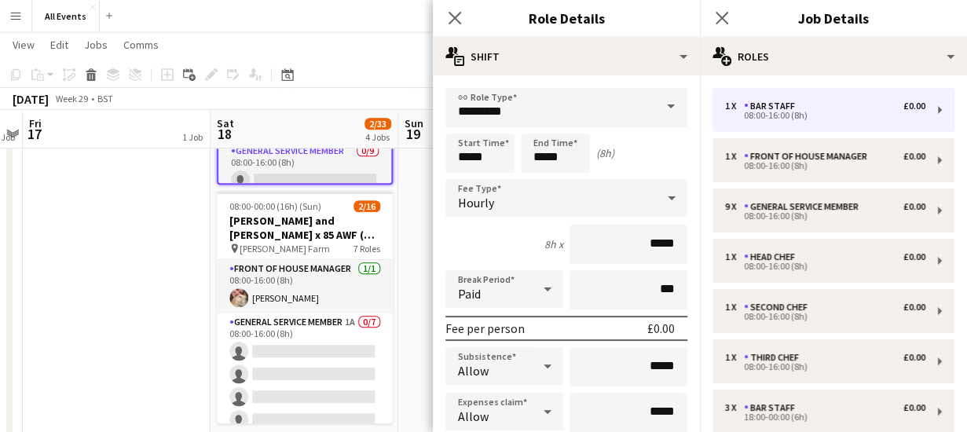
click at [661, 107] on span at bounding box center [670, 107] width 33 height 38
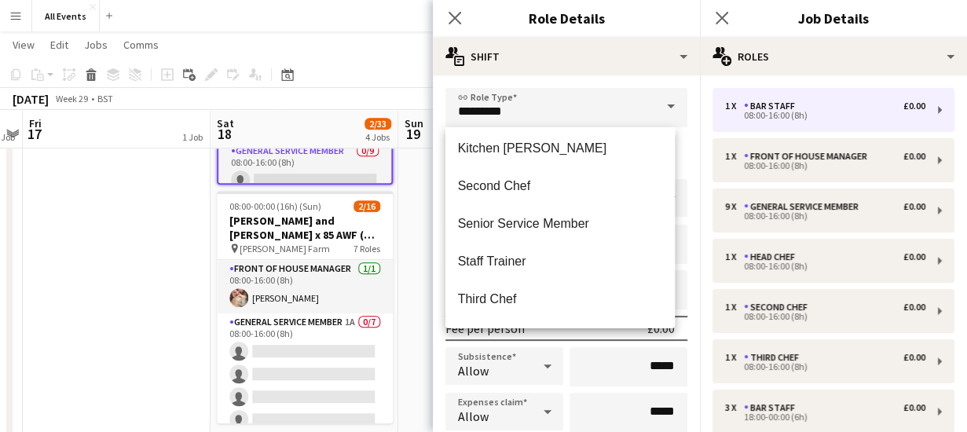
scroll to position [226, 0]
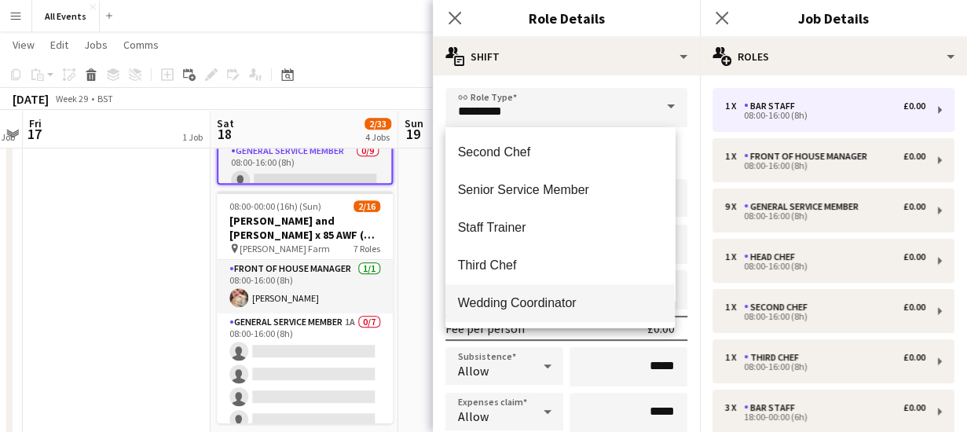
click at [601, 298] on span "Wedding Coordinator" at bounding box center [560, 302] width 205 height 15
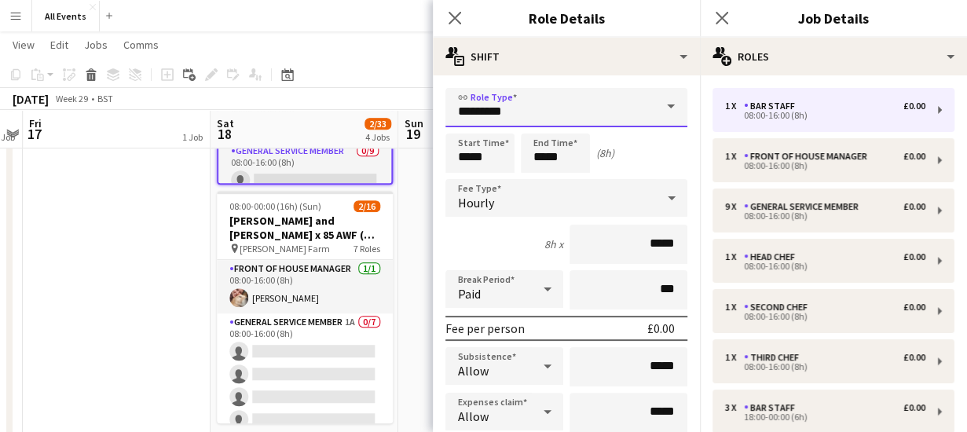
type input "**********"
click at [499, 169] on input "*****" at bounding box center [479, 152] width 69 height 39
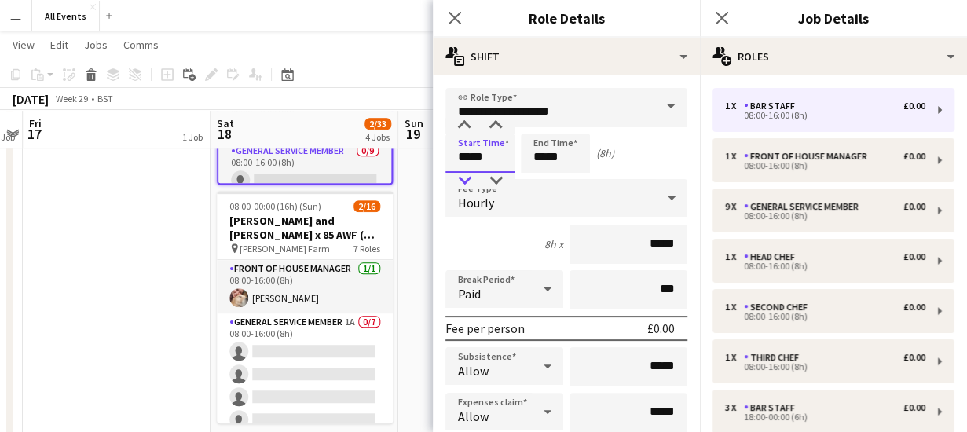
type input "*****"
click at [463, 181] on div at bounding box center [463, 181] width 31 height 16
click at [581, 145] on input "*****" at bounding box center [555, 152] width 69 height 39
type input "*****"
click at [538, 118] on div at bounding box center [539, 126] width 31 height 16
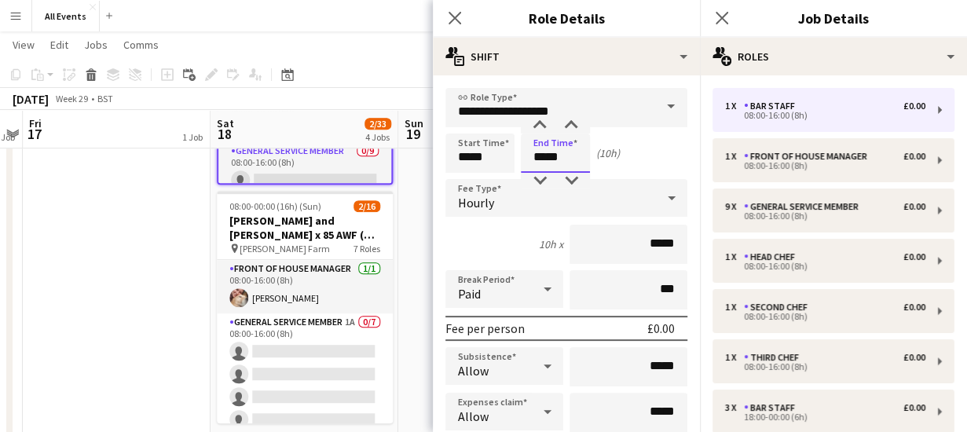
scroll to position [630, 0]
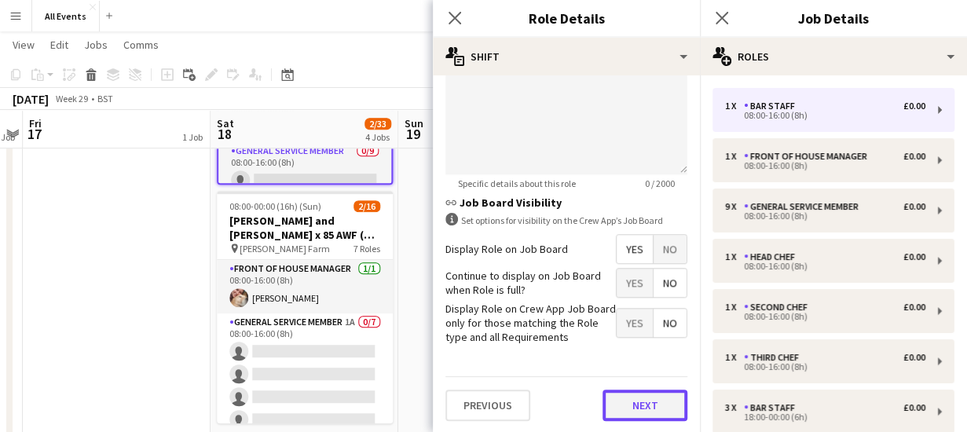
click at [648, 415] on button "Next" at bounding box center [644, 404] width 85 height 31
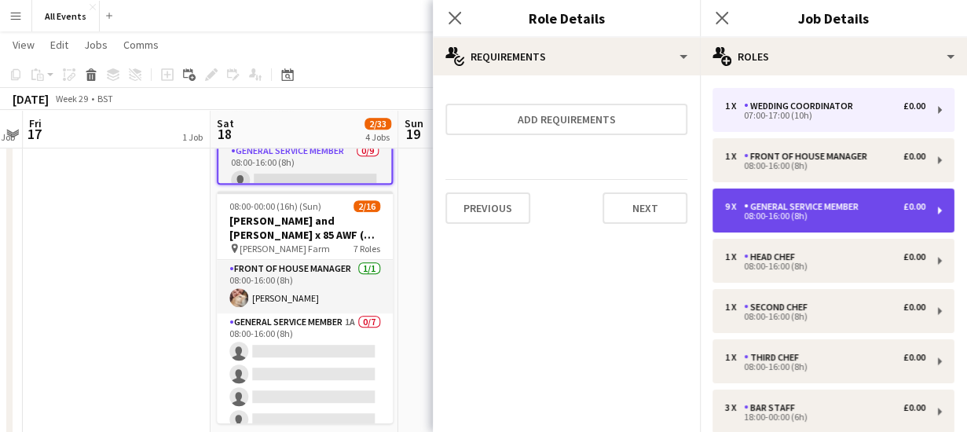
click at [811, 200] on div "9 x General service member £0.00 08:00-16:00 (8h)" at bounding box center [833, 210] width 242 height 44
type input "**********"
type input "*****"
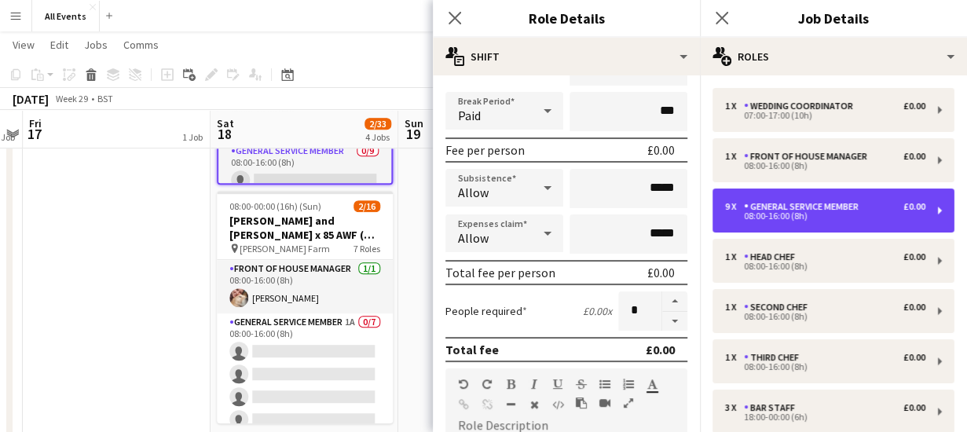
scroll to position [202, 0]
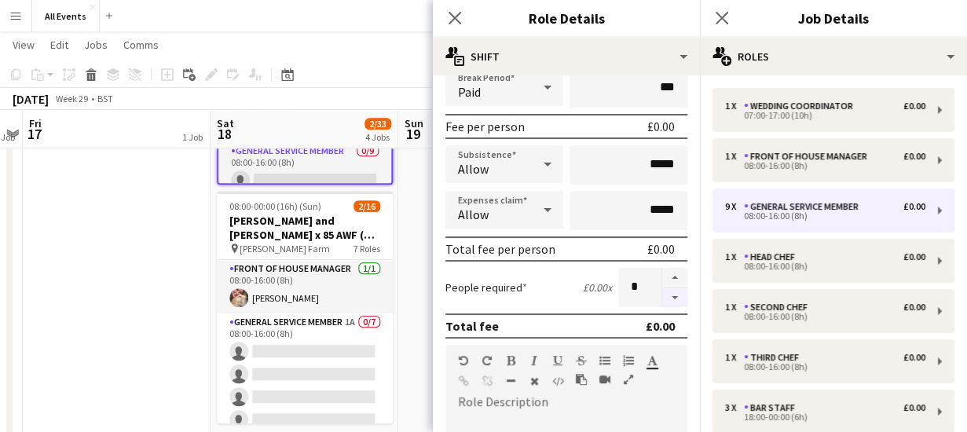
click at [663, 298] on button "button" at bounding box center [674, 298] width 25 height 20
click at [663, 272] on button "button" at bounding box center [674, 278] width 25 height 20
type input "*"
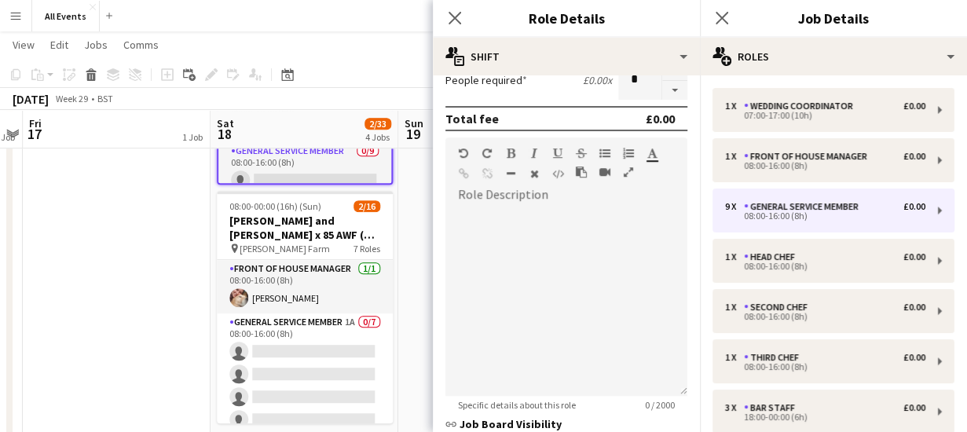
scroll to position [630, 0]
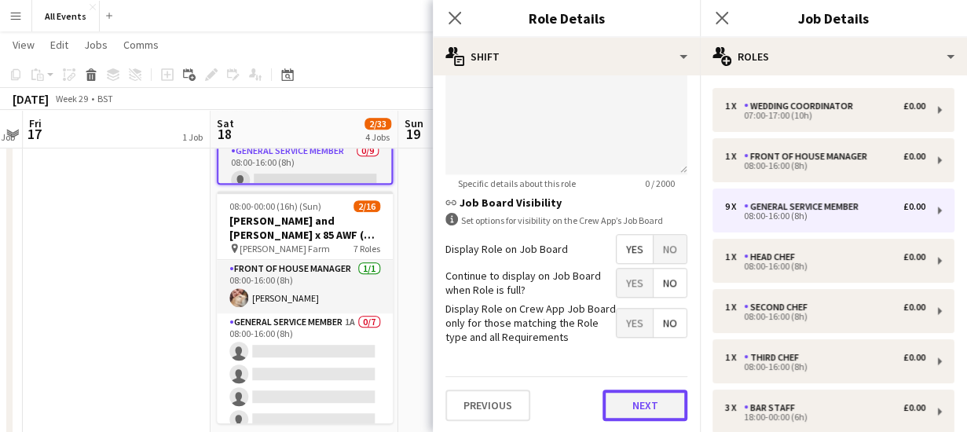
click at [650, 401] on button "Next" at bounding box center [644, 404] width 85 height 31
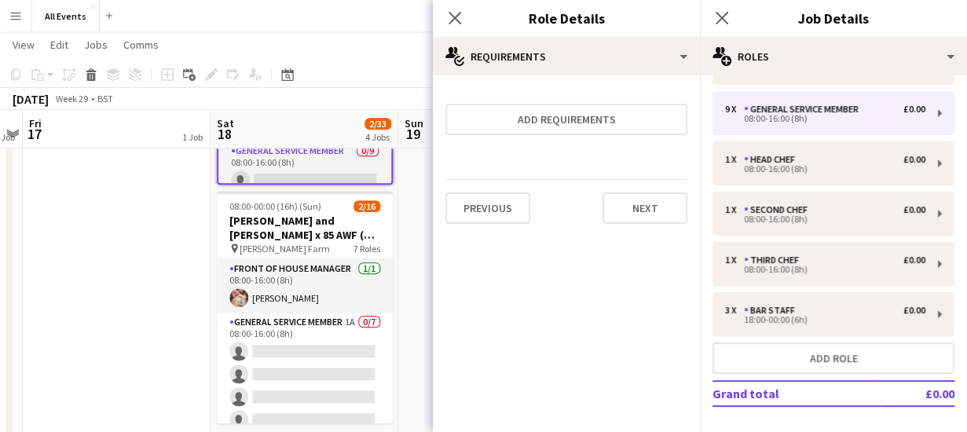
scroll to position [99, 0]
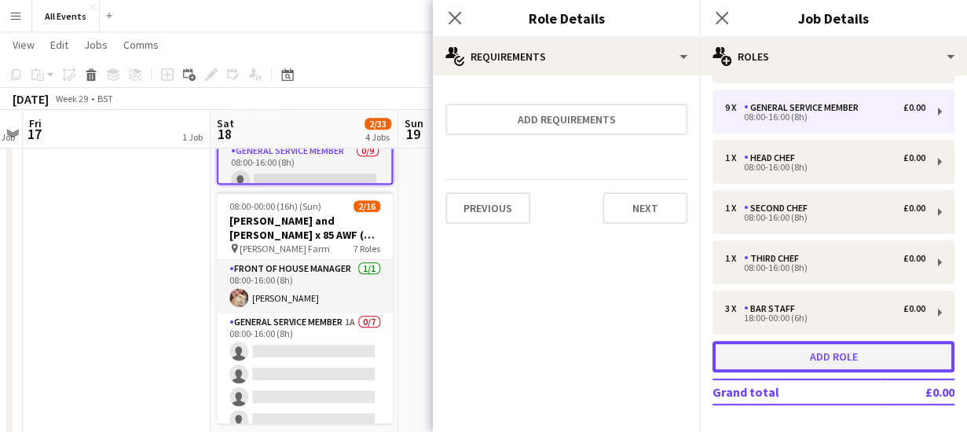
click at [873, 354] on button "Add role" at bounding box center [833, 356] width 242 height 31
type input "*********"
type input "*"
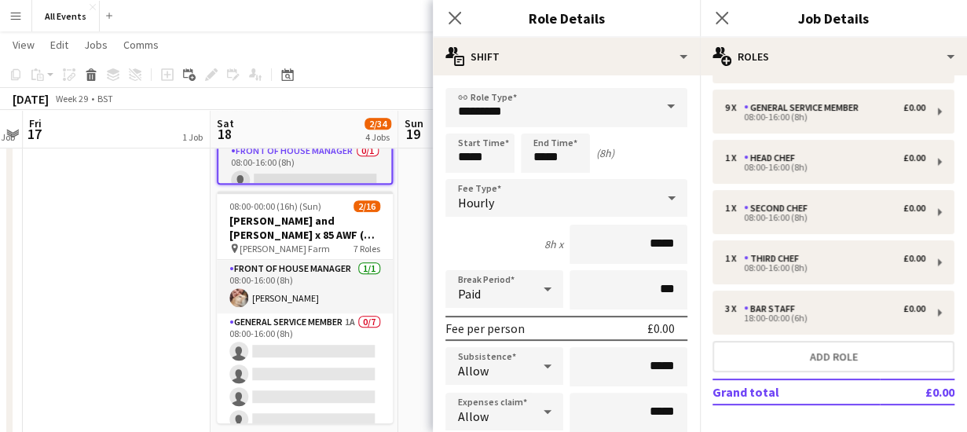
click at [660, 105] on span at bounding box center [670, 107] width 33 height 38
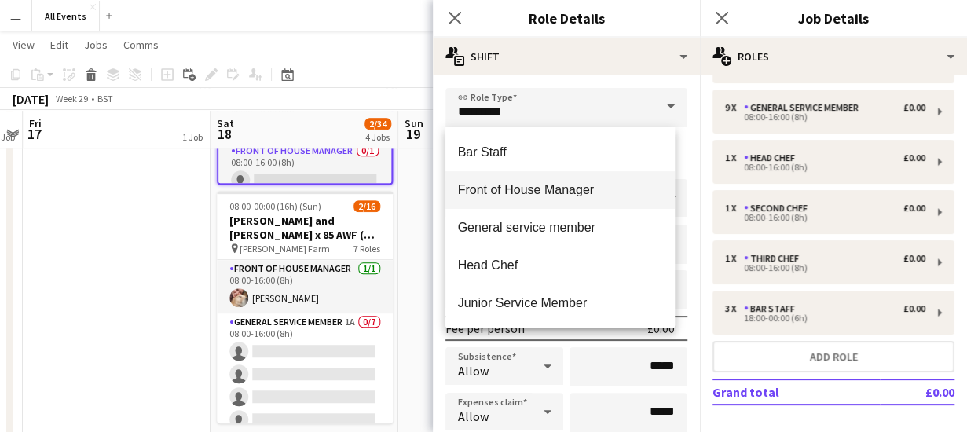
click at [608, 189] on span "Front of House Manager" at bounding box center [560, 189] width 205 height 15
type input "**********"
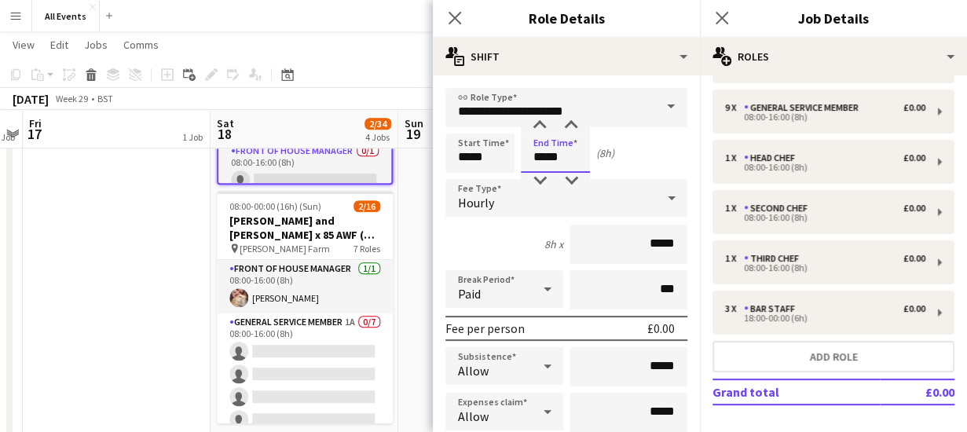
click at [570, 156] on input "*****" at bounding box center [555, 152] width 69 height 39
click at [541, 122] on div at bounding box center [539, 126] width 31 height 16
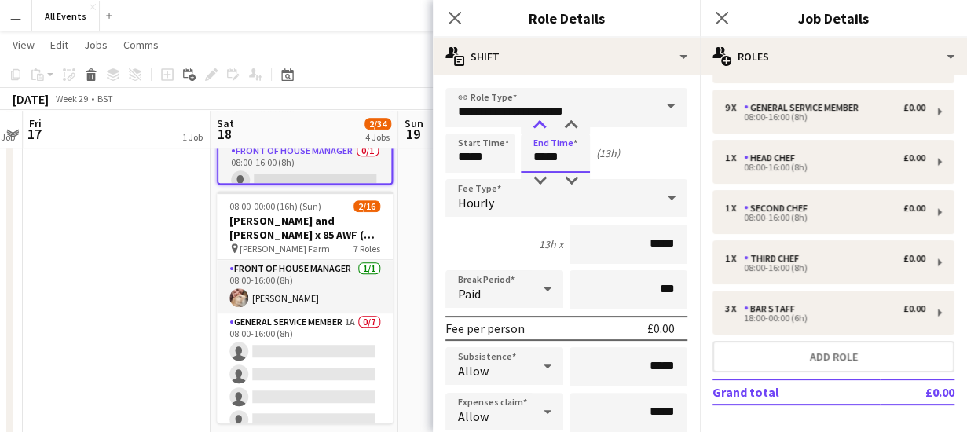
click at [541, 122] on div at bounding box center [539, 126] width 31 height 16
type input "*****"
click at [541, 122] on div at bounding box center [539, 126] width 31 height 16
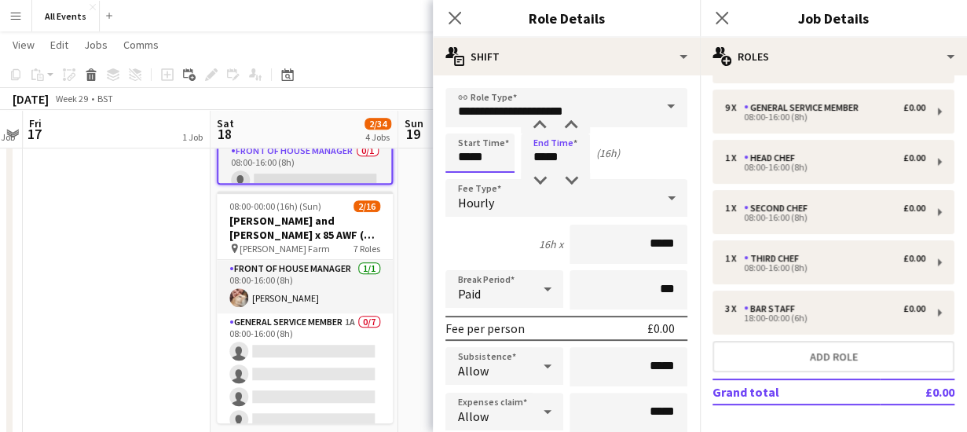
click at [502, 153] on input "*****" at bounding box center [479, 152] width 69 height 39
click at [462, 180] on div at bounding box center [463, 181] width 31 height 16
click at [463, 125] on div at bounding box center [463, 126] width 31 height 16
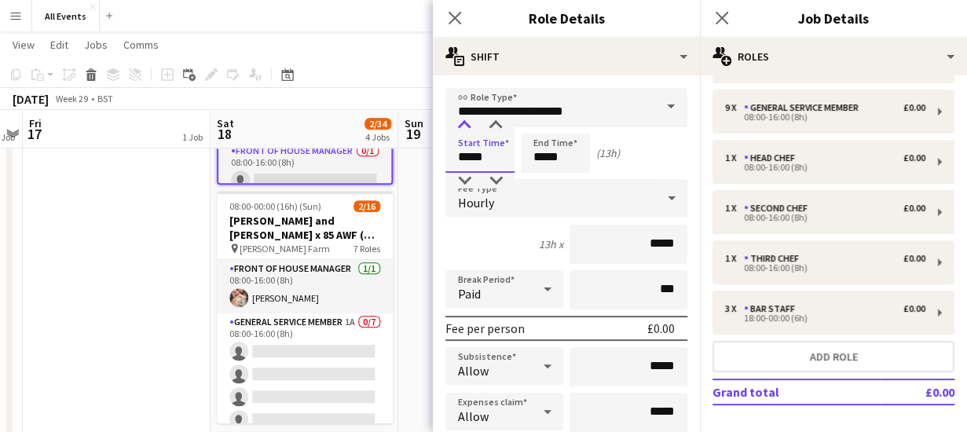
click at [463, 125] on div at bounding box center [463, 126] width 31 height 16
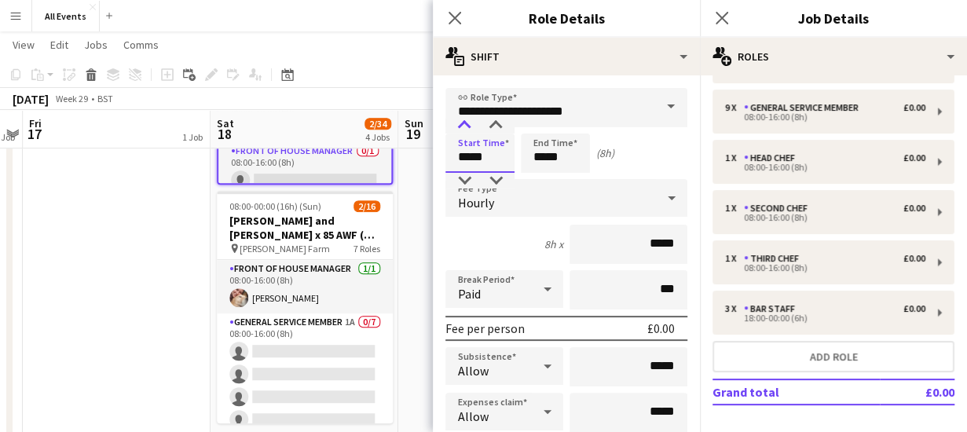
click at [463, 125] on div at bounding box center [463, 126] width 31 height 16
click at [462, 125] on div at bounding box center [463, 126] width 31 height 16
click at [464, 180] on div at bounding box center [463, 181] width 31 height 16
type input "*****"
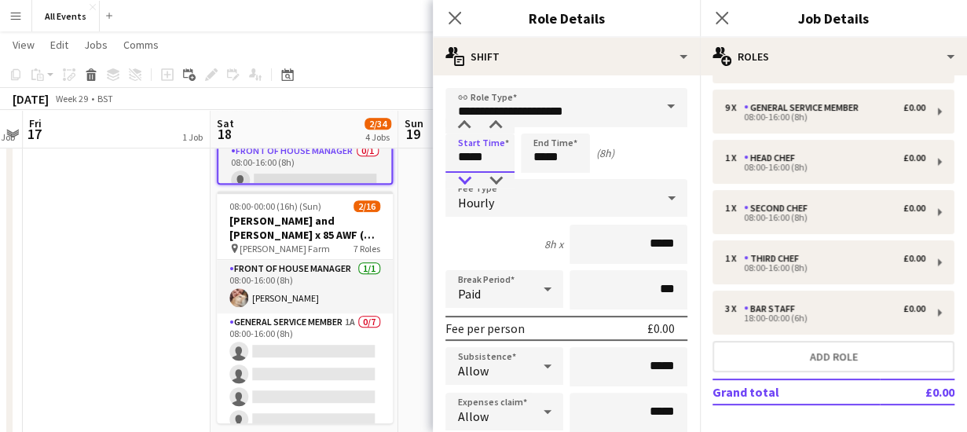
click at [464, 180] on div at bounding box center [463, 181] width 31 height 16
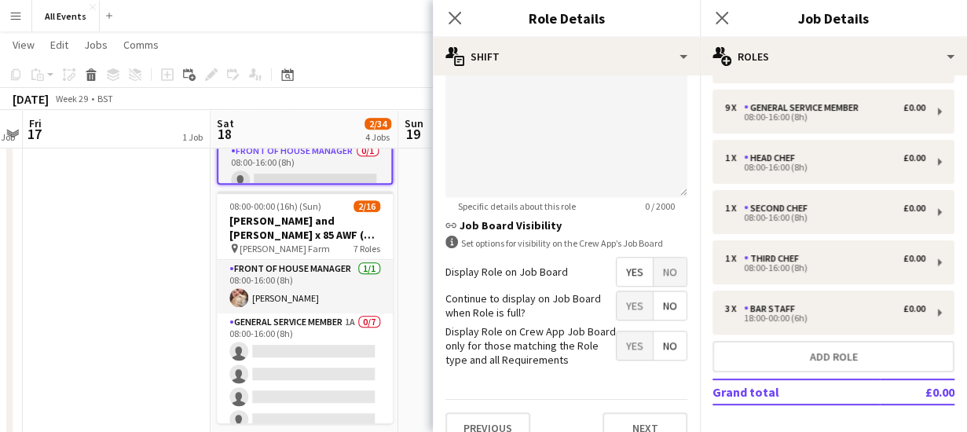
scroll to position [630, 0]
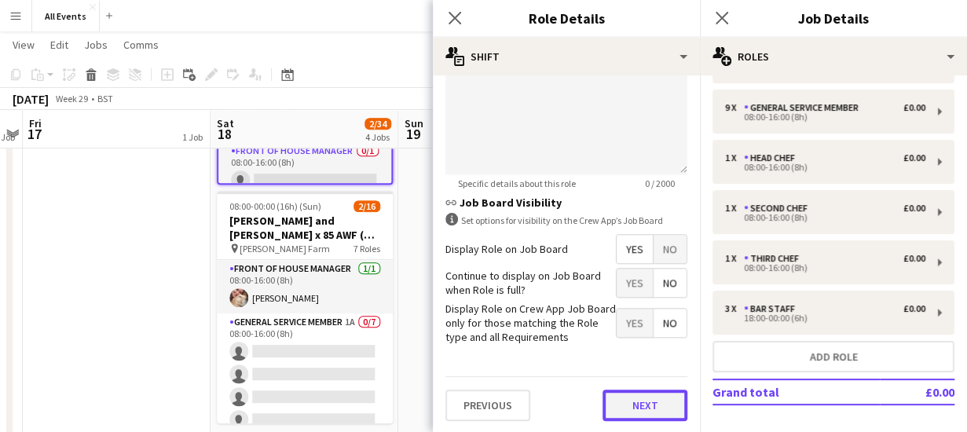
click at [641, 404] on button "Next" at bounding box center [644, 404] width 85 height 31
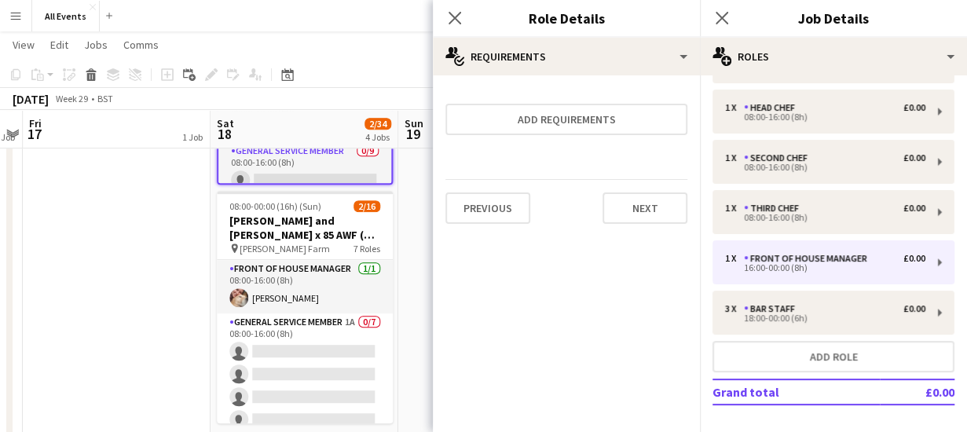
scroll to position [210, 0]
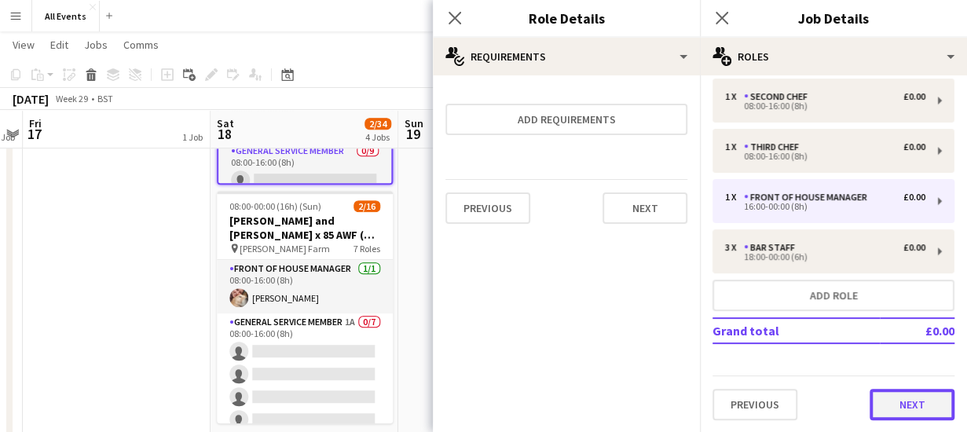
click at [909, 406] on button "Next" at bounding box center [911, 404] width 85 height 31
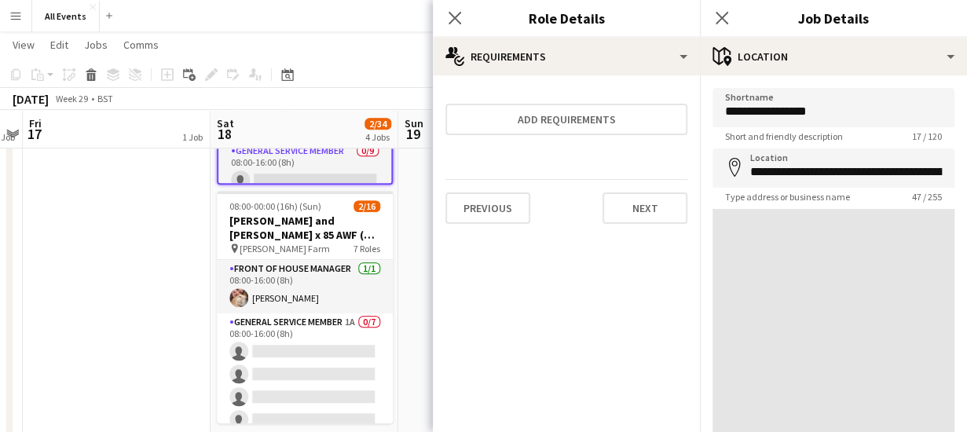
scroll to position [0, 0]
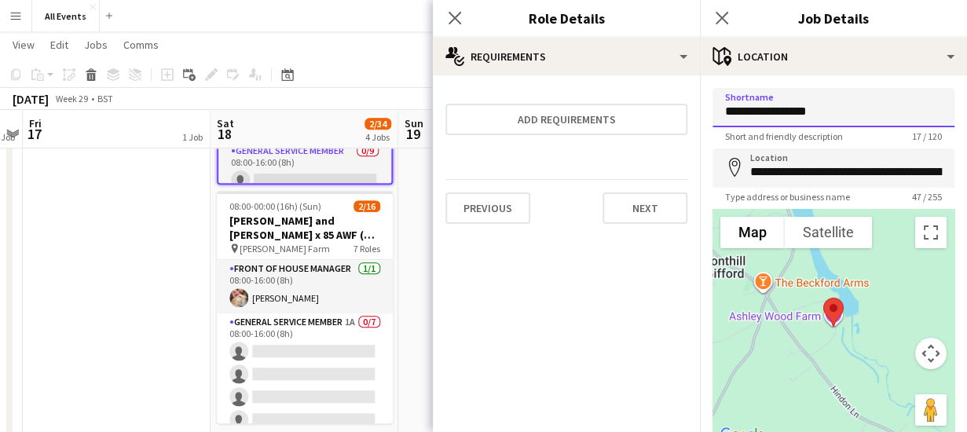
click at [846, 109] on input "**********" at bounding box center [833, 107] width 242 height 39
drag, startPoint x: 846, startPoint y: 109, endPoint x: 706, endPoint y: 93, distance: 141.4
click at [706, 93] on form "**********" at bounding box center [833, 315] width 267 height 454
type input "**********"
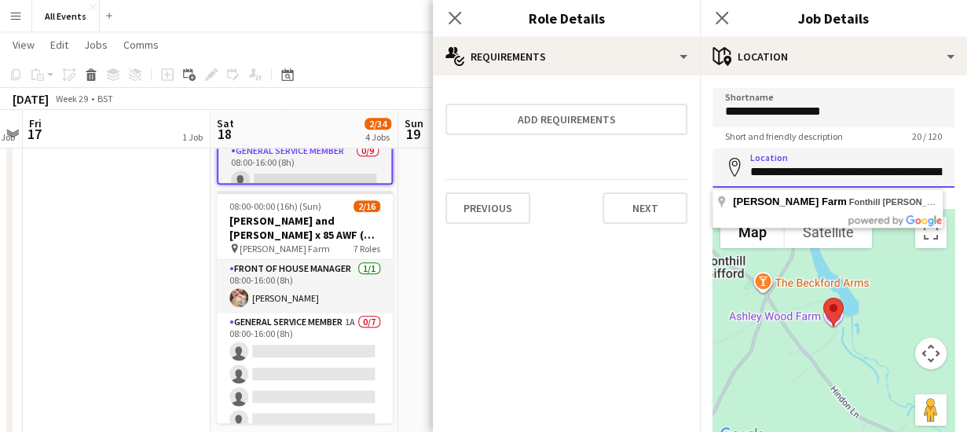
scroll to position [0, 68]
drag, startPoint x: 749, startPoint y: 169, endPoint x: 996, endPoint y: 185, distance: 247.0
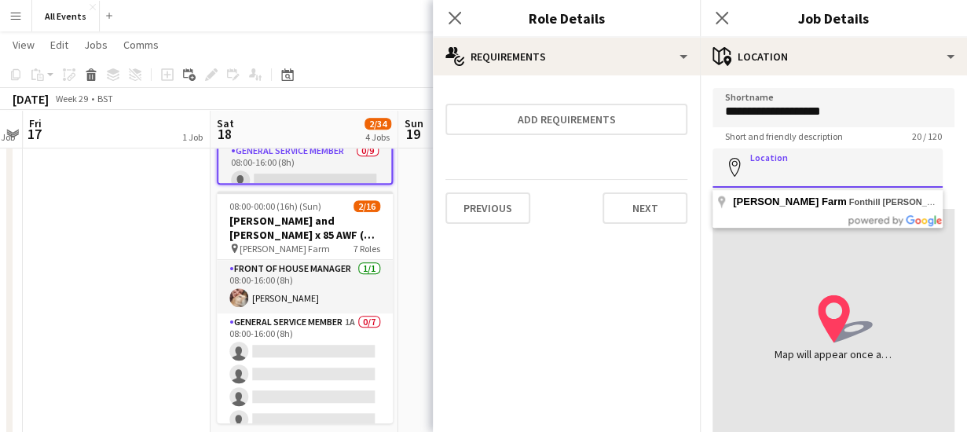
scroll to position [0, 0]
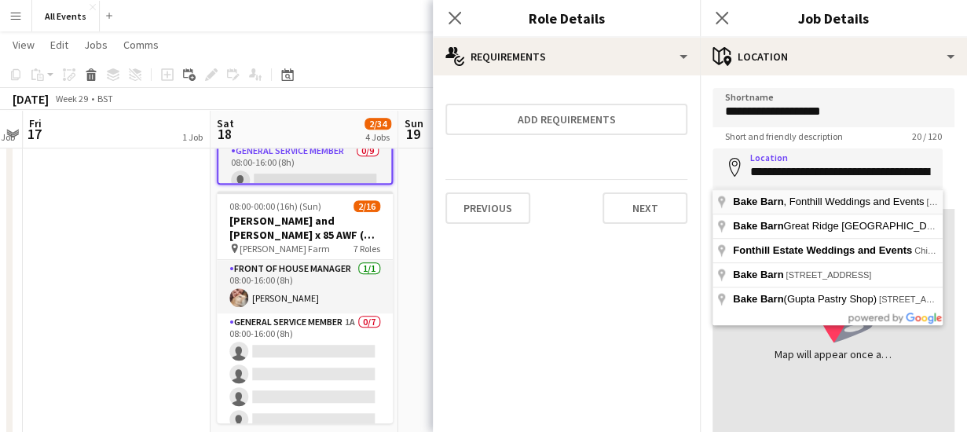
type input "**********"
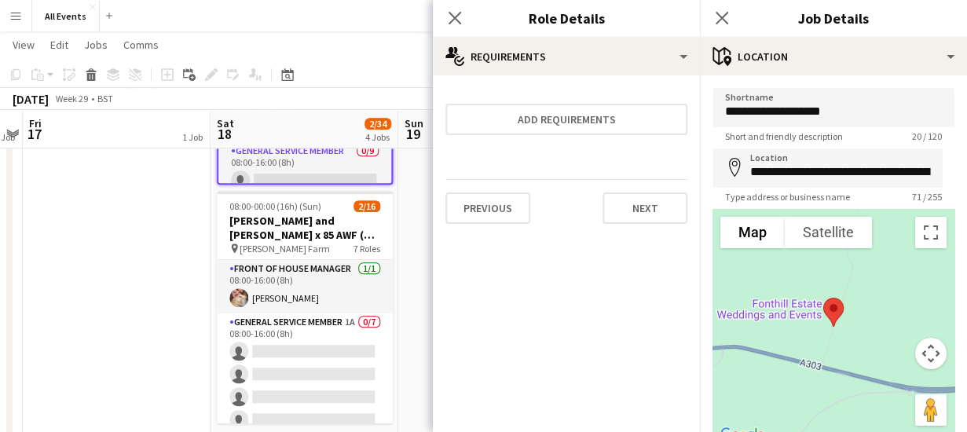
scroll to position [122, 0]
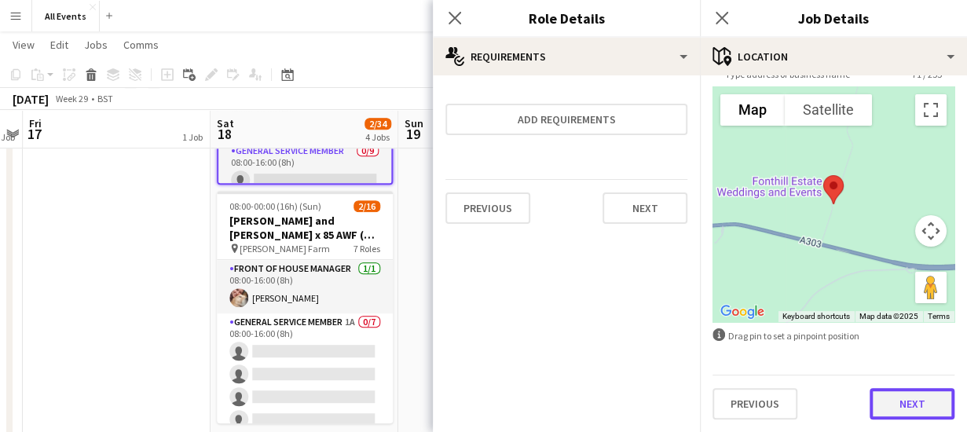
click at [907, 406] on button "Next" at bounding box center [911, 403] width 85 height 31
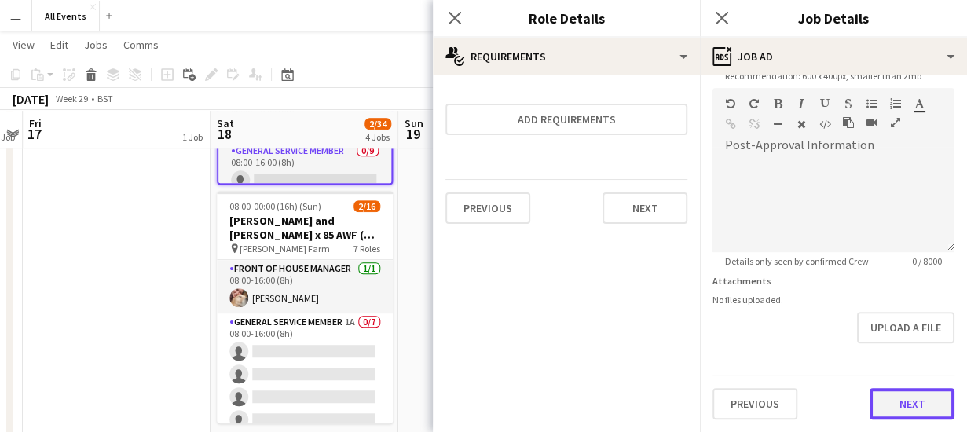
scroll to position [344, 0]
click at [904, 340] on form "**********" at bounding box center [833, 82] width 267 height 676
click at [912, 398] on button "Next" at bounding box center [911, 404] width 85 height 31
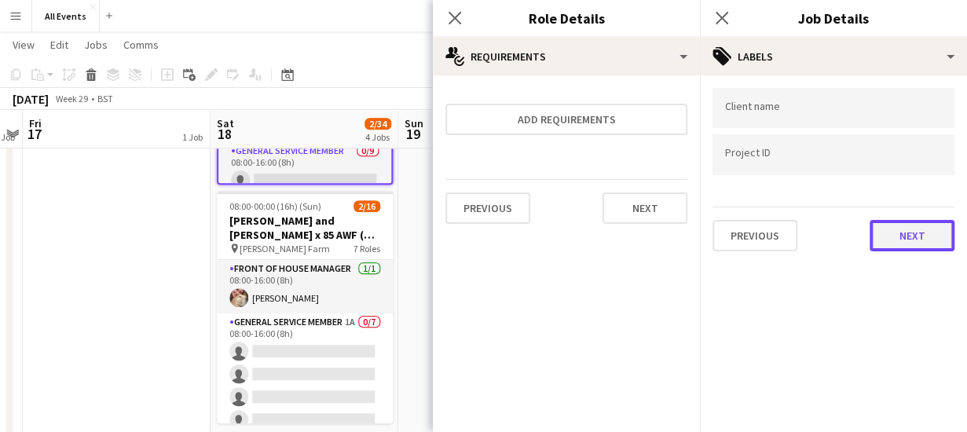
click at [906, 232] on button "Next" at bounding box center [911, 235] width 85 height 31
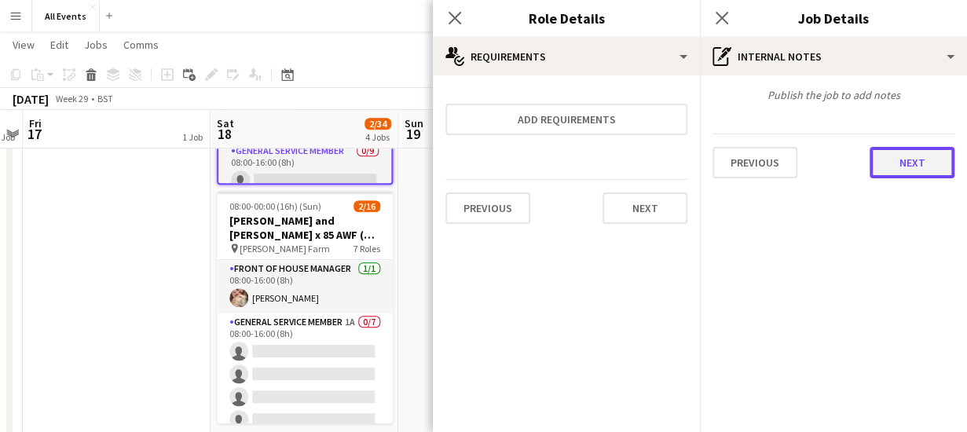
click at [908, 156] on button "Next" at bounding box center [911, 162] width 85 height 31
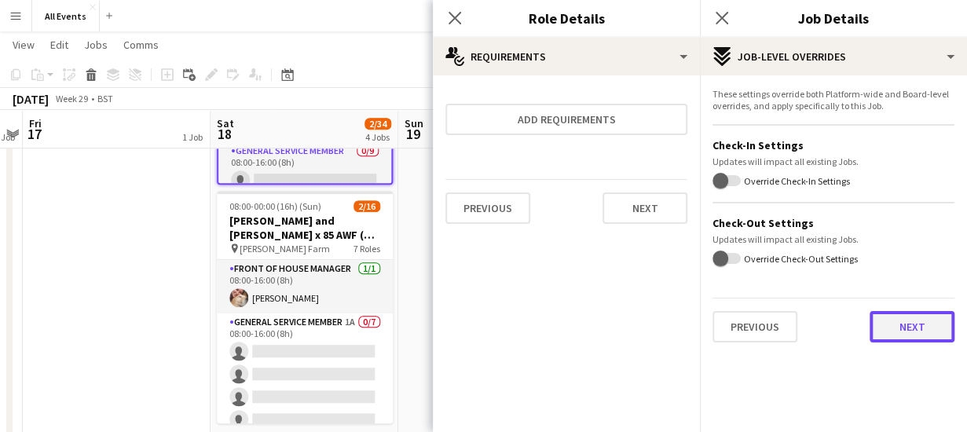
click at [923, 320] on button "Next" at bounding box center [911, 326] width 85 height 31
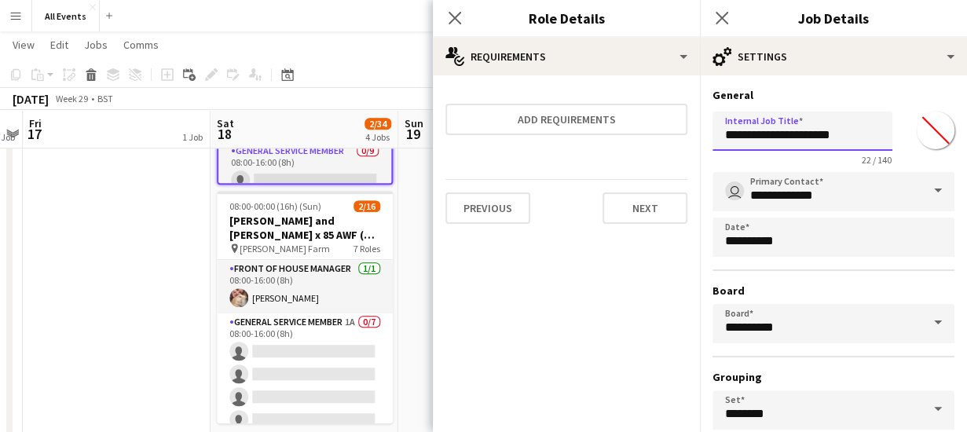
click at [821, 132] on input "**********" at bounding box center [802, 130] width 180 height 39
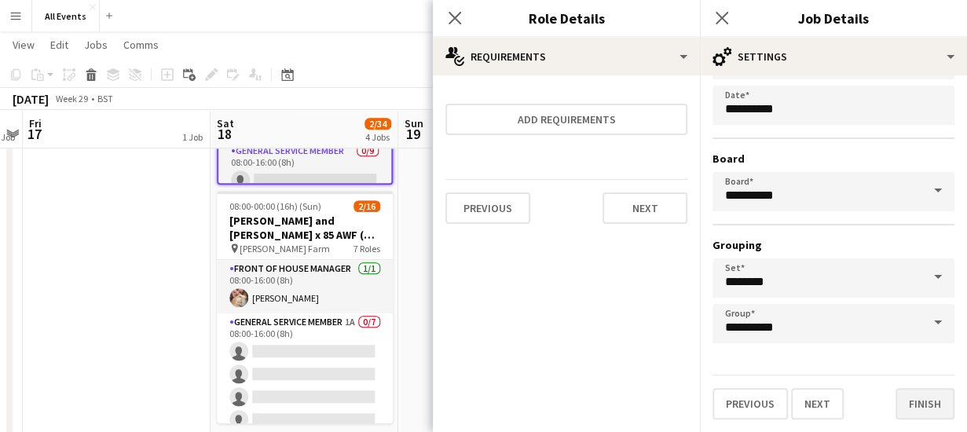
type input "**********"
click at [908, 414] on button "Finish" at bounding box center [924, 403] width 59 height 31
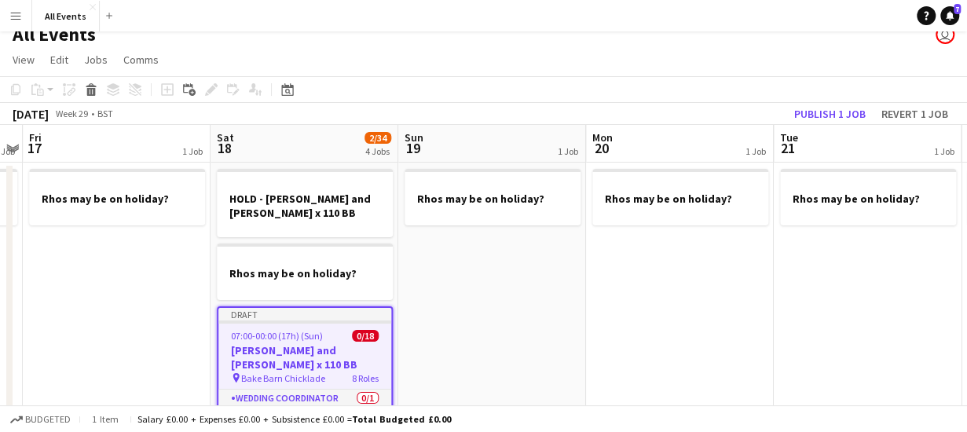
scroll to position [0, 0]
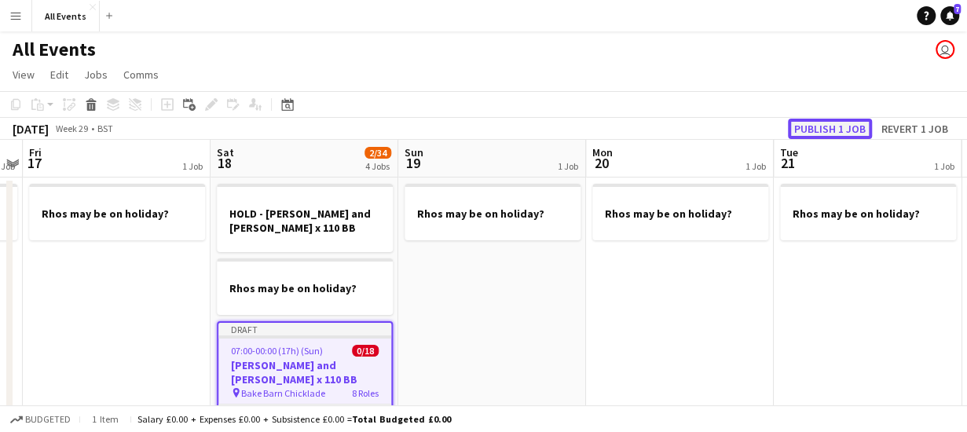
click at [842, 122] on button "Publish 1 job" at bounding box center [829, 129] width 84 height 20
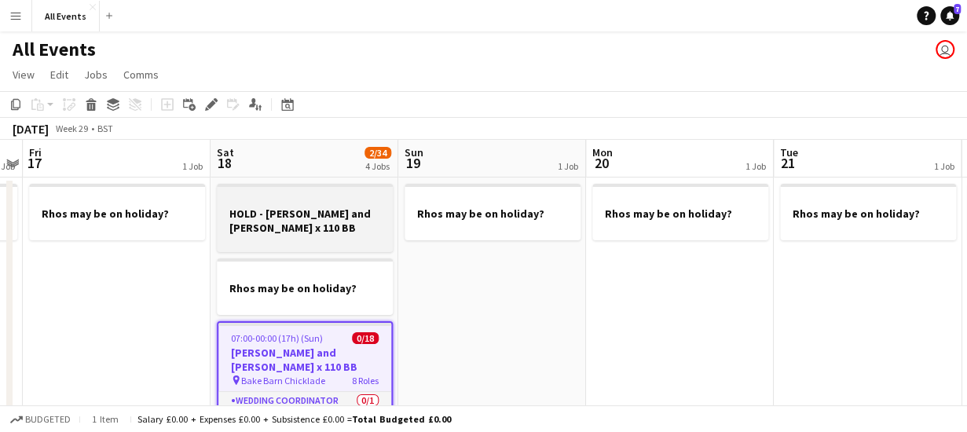
click at [332, 211] on h3 "HOLD - [PERSON_NAME] and [PERSON_NAME] x 110 BB" at bounding box center [305, 220] width 176 height 28
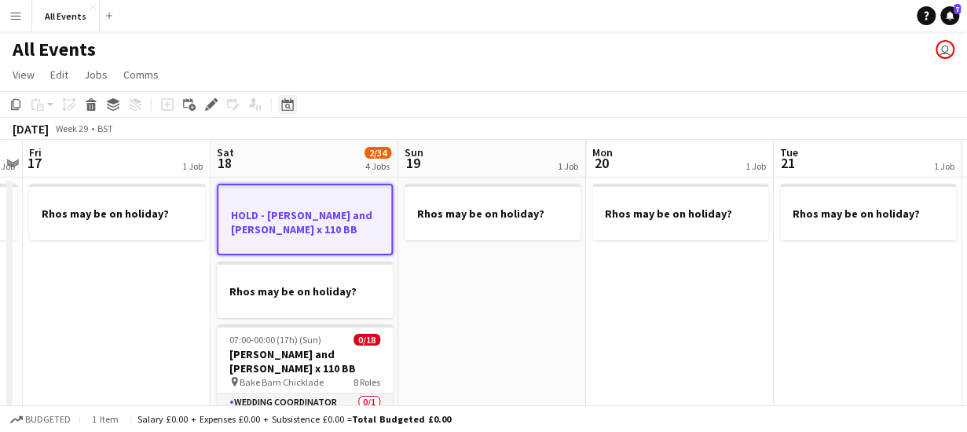
click at [289, 102] on icon at bounding box center [287, 104] width 12 height 13
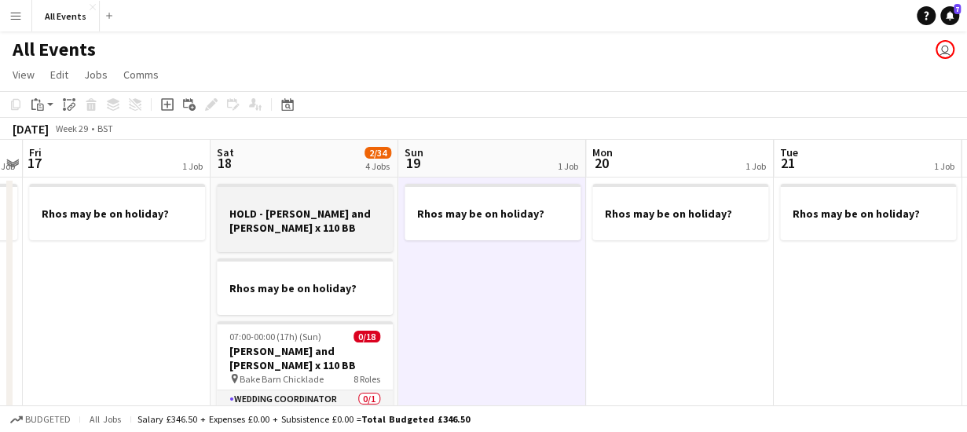
click at [338, 210] on h3 "HOLD - [PERSON_NAME] and [PERSON_NAME] x 110 BB" at bounding box center [305, 220] width 176 height 28
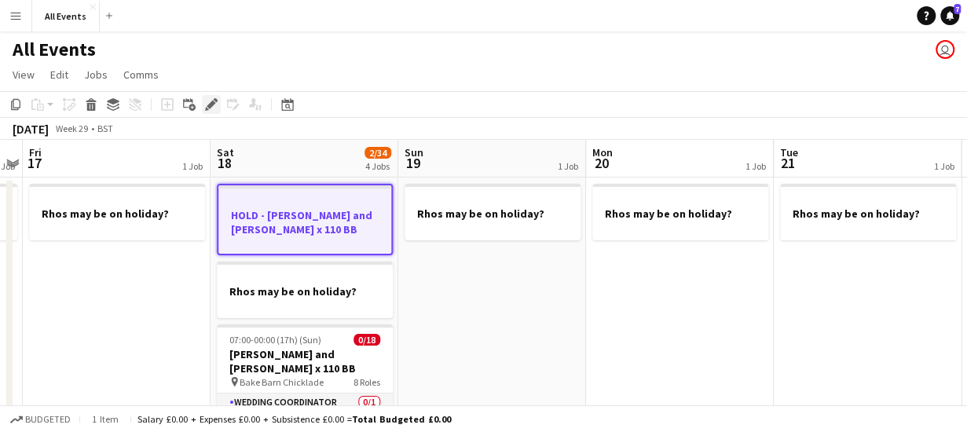
click at [205, 101] on icon "Edit" at bounding box center [211, 104] width 13 height 13
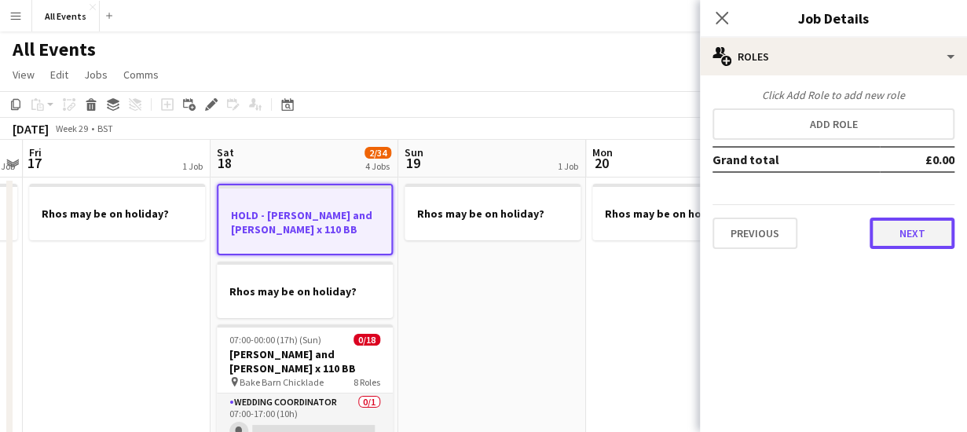
click at [882, 236] on button "Next" at bounding box center [911, 232] width 85 height 31
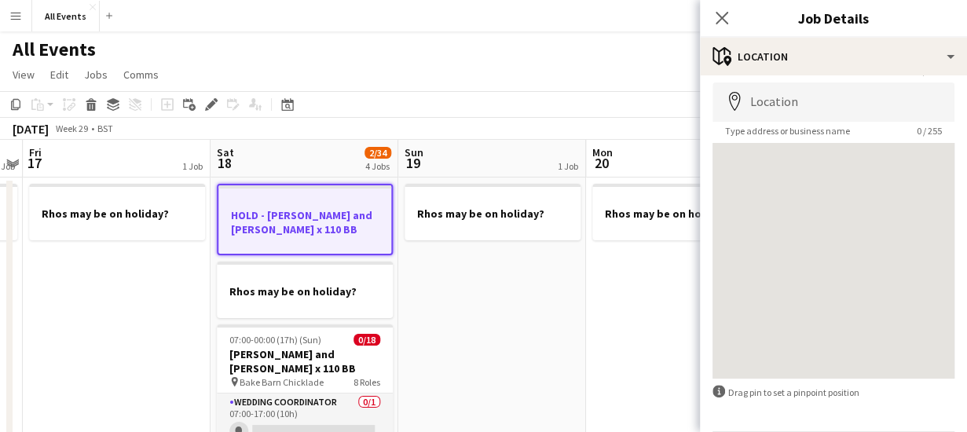
scroll to position [122, 0]
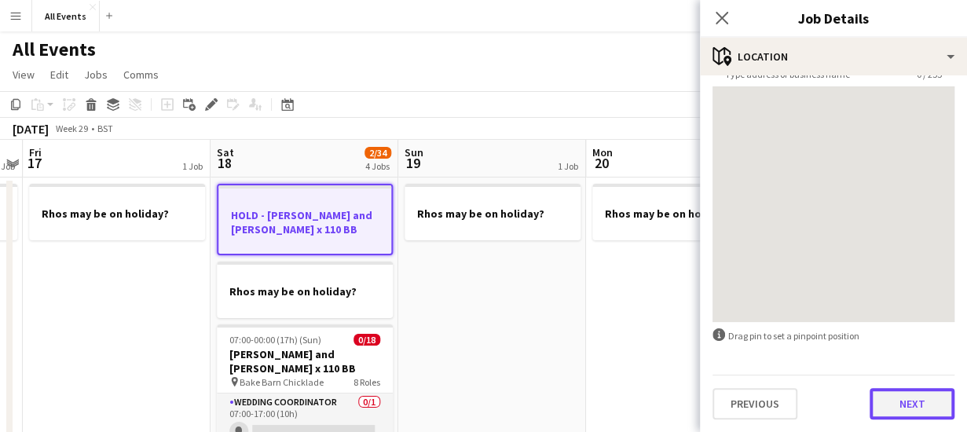
click at [911, 407] on button "Next" at bounding box center [911, 403] width 85 height 31
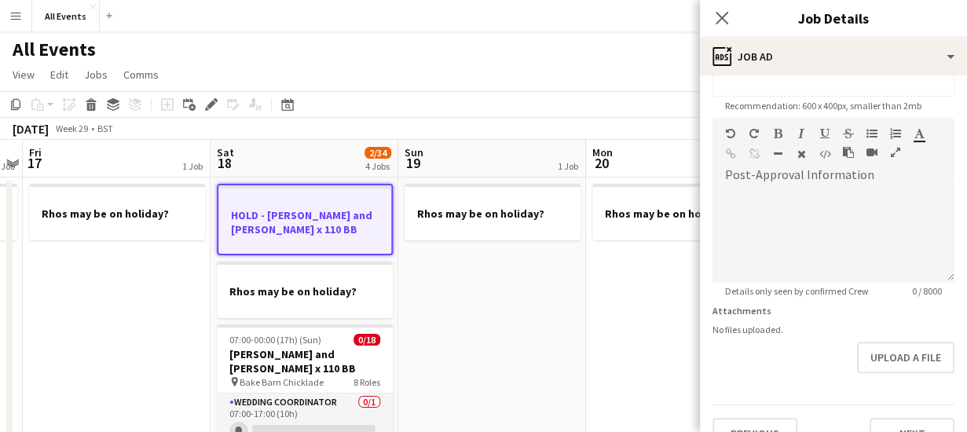
scroll to position [405, 0]
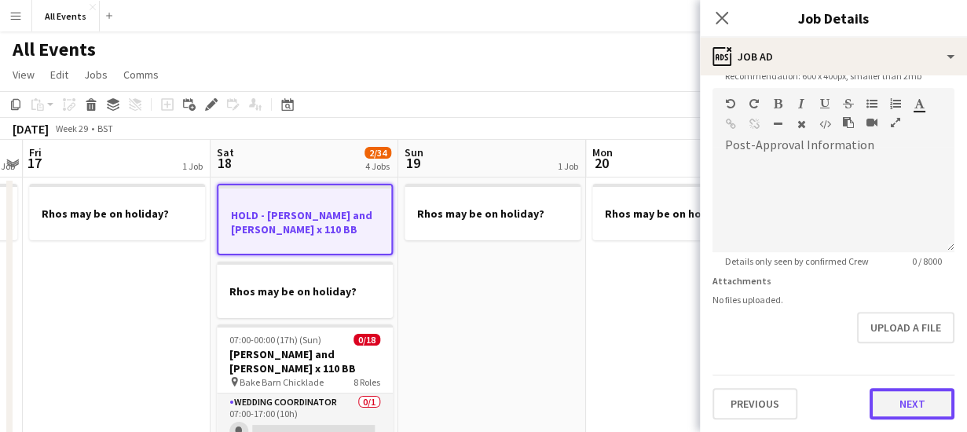
click at [908, 348] on form "**********" at bounding box center [833, 81] width 267 height 676
click at [914, 396] on button "Next" at bounding box center [911, 404] width 85 height 31
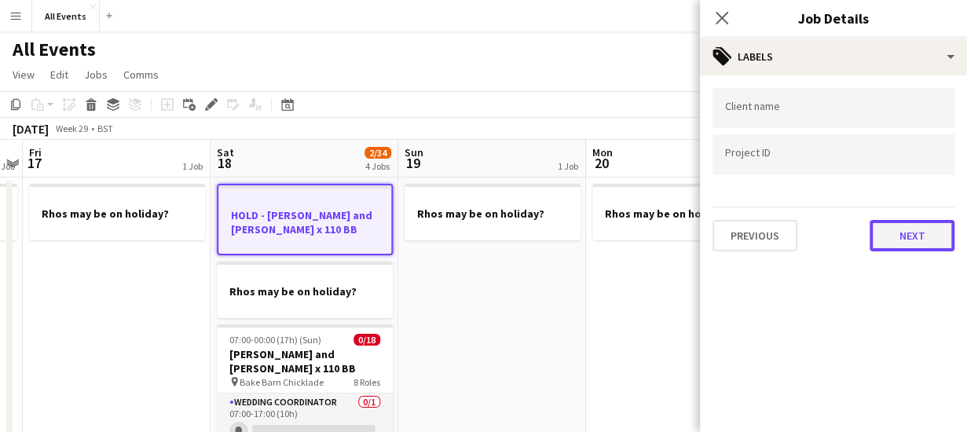
click at [904, 232] on button "Next" at bounding box center [911, 235] width 85 height 31
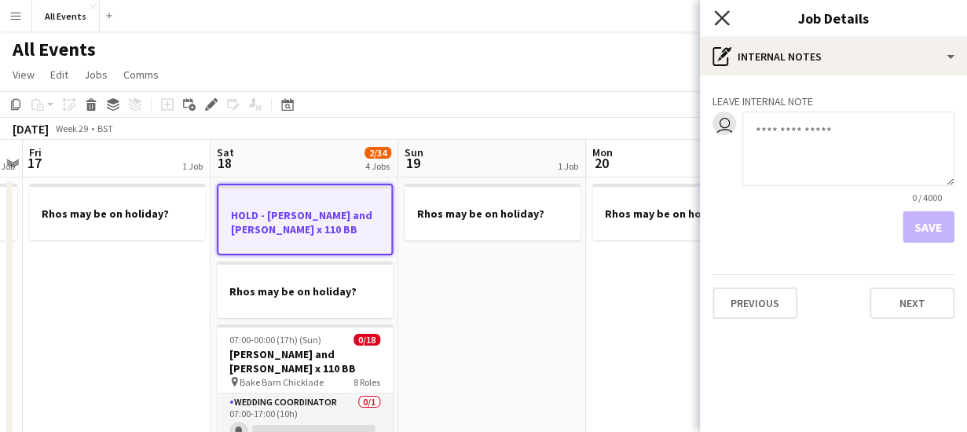
click at [718, 16] on icon at bounding box center [721, 17] width 15 height 15
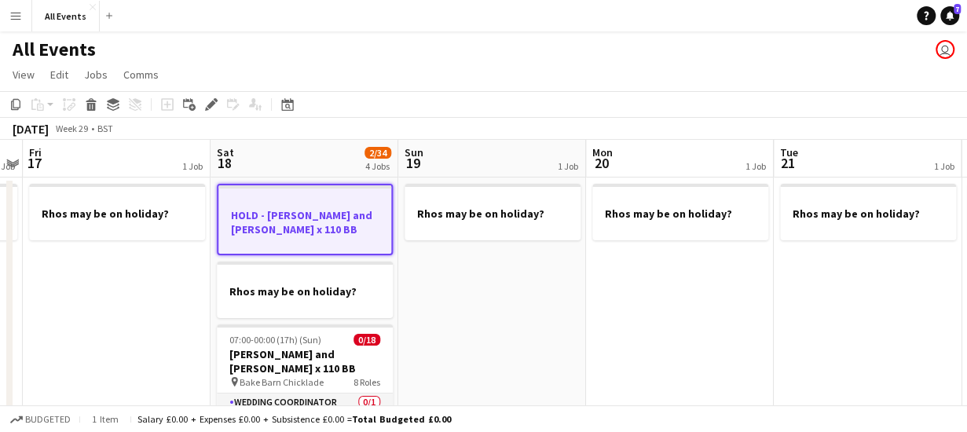
click at [323, 203] on div at bounding box center [304, 201] width 173 height 12
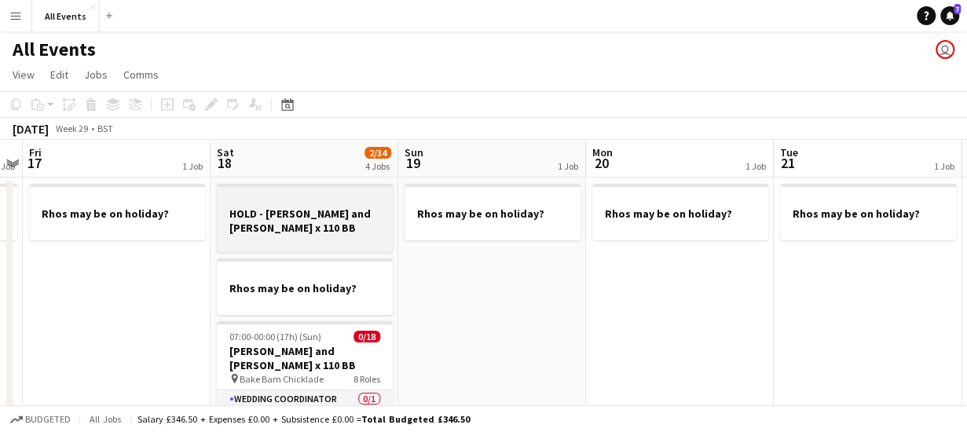
click at [323, 203] on div at bounding box center [305, 199] width 176 height 12
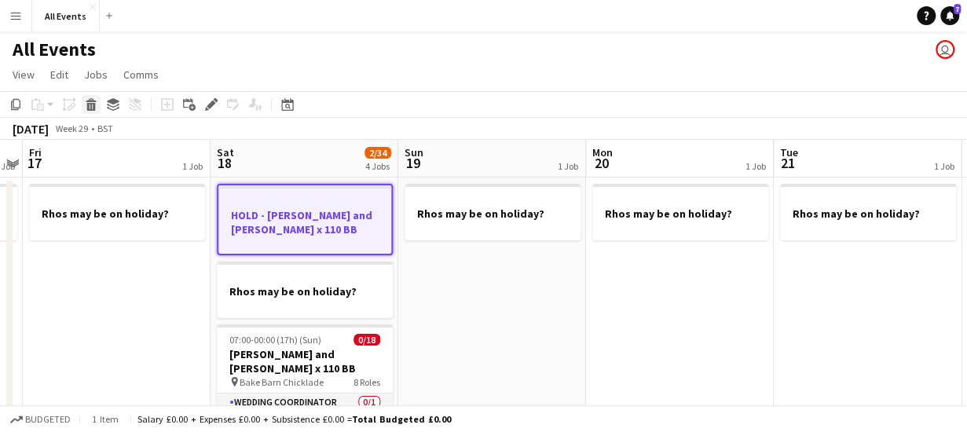
click at [87, 103] on icon at bounding box center [91, 107] width 9 height 8
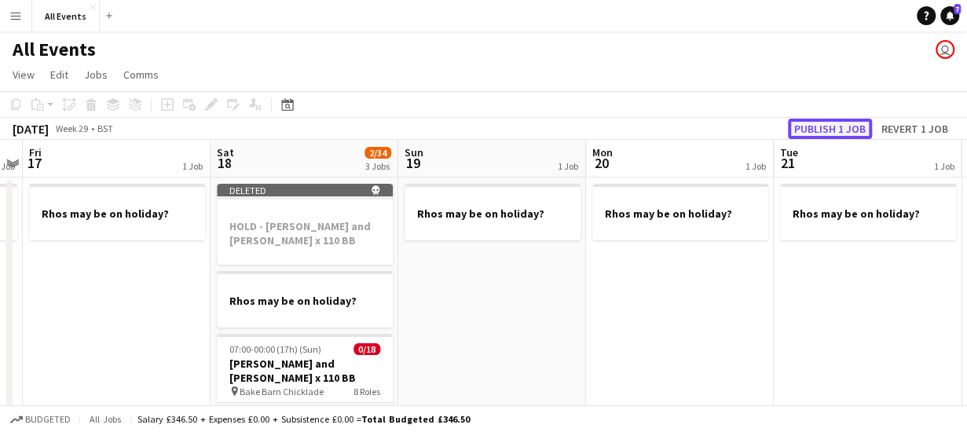
click at [857, 127] on button "Publish 1 job" at bounding box center [829, 129] width 84 height 20
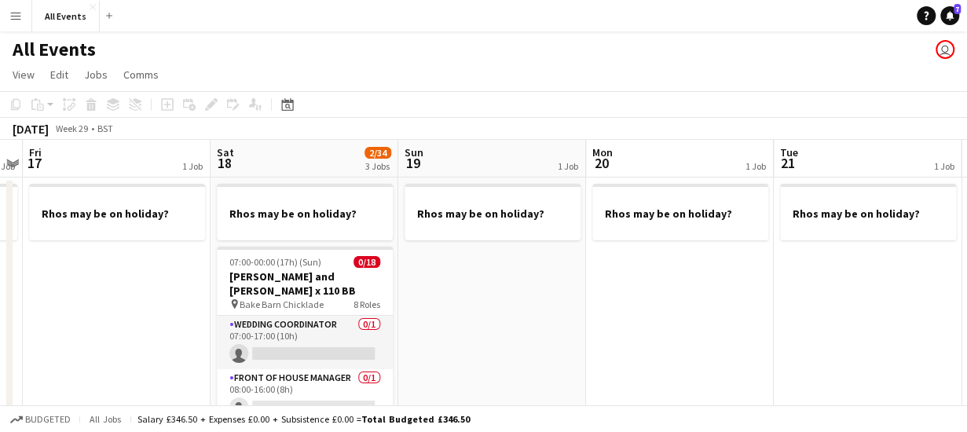
click at [310, 158] on app-board-header-date "Sat 18 2/34 3 Jobs" at bounding box center [304, 159] width 188 height 38
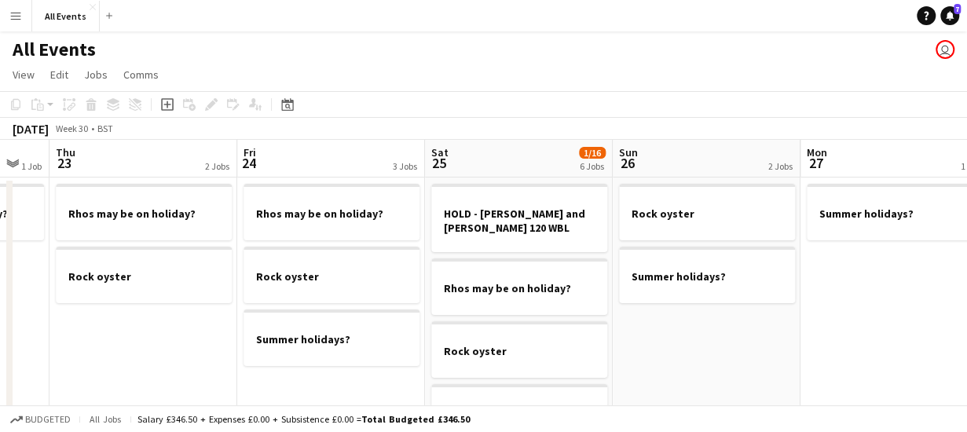
click at [546, 144] on app-board-header-date "Sat 25 1/16 6 Jobs" at bounding box center [519, 159] width 188 height 38
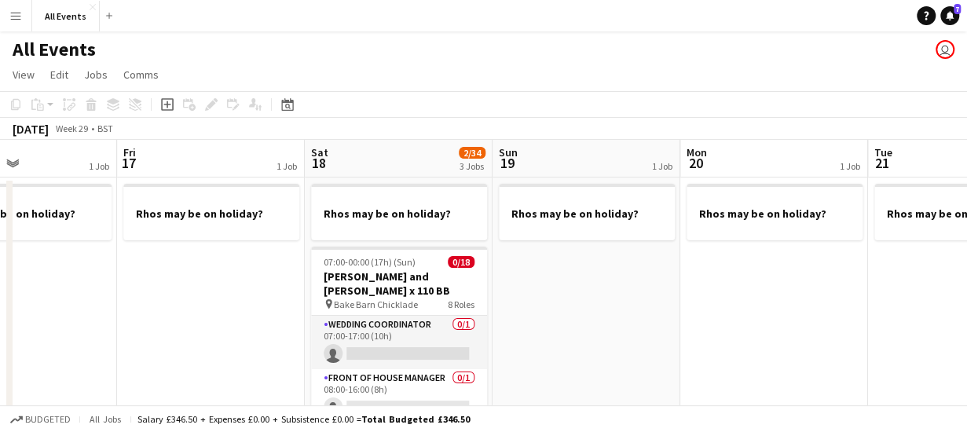
click at [372, 161] on app-board-header-date "Sat 18 2/34 3 Jobs" at bounding box center [399, 159] width 188 height 38
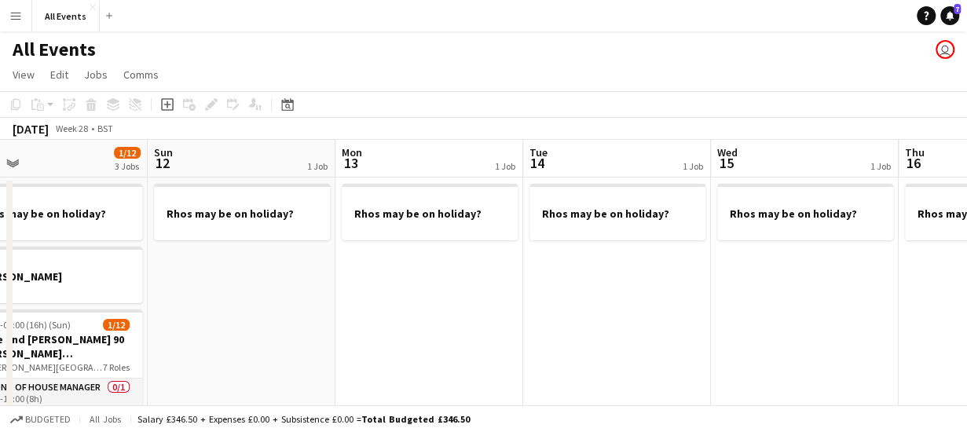
scroll to position [0, 347]
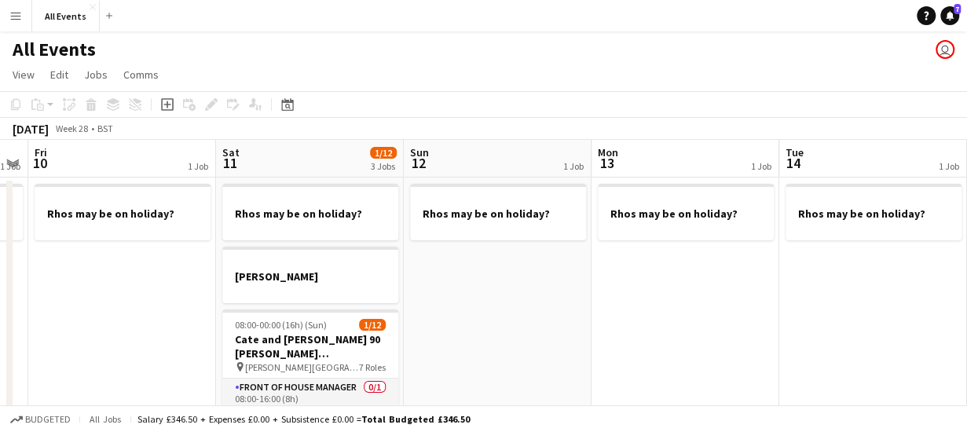
click at [466, 156] on app-board-header-date "Sun 12 1 Job" at bounding box center [498, 159] width 188 height 38
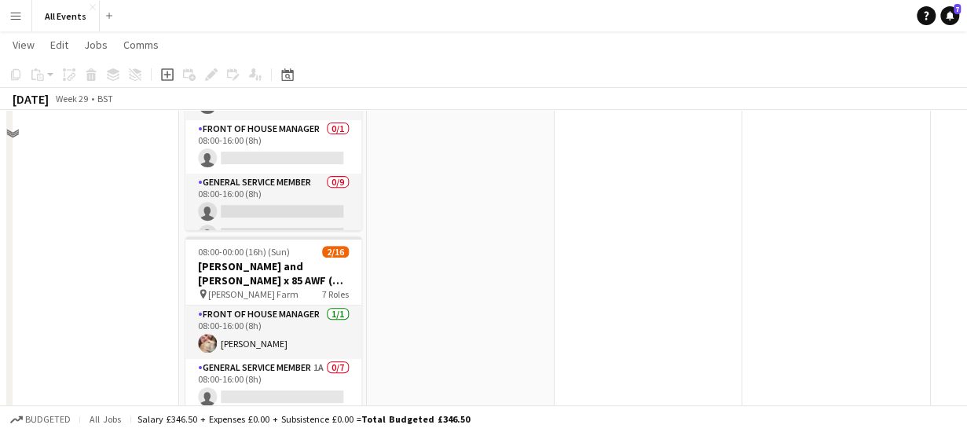
scroll to position [0, 0]
